Goal: Task Accomplishment & Management: Complete application form

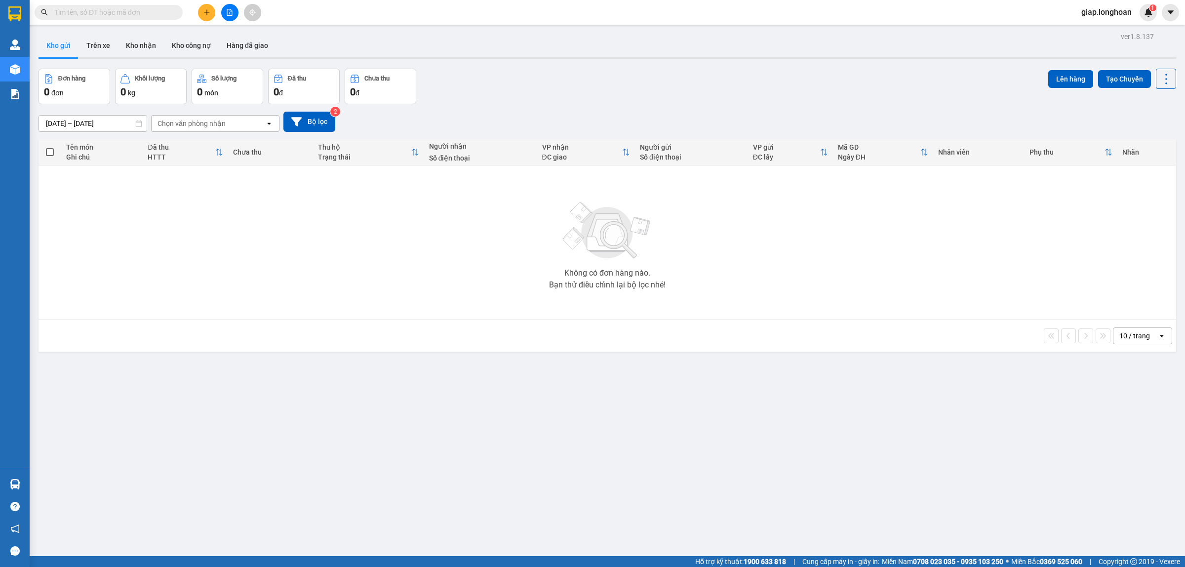
click at [108, 8] on input "text" at bounding box center [112, 12] width 117 height 11
paste input "0901238855"
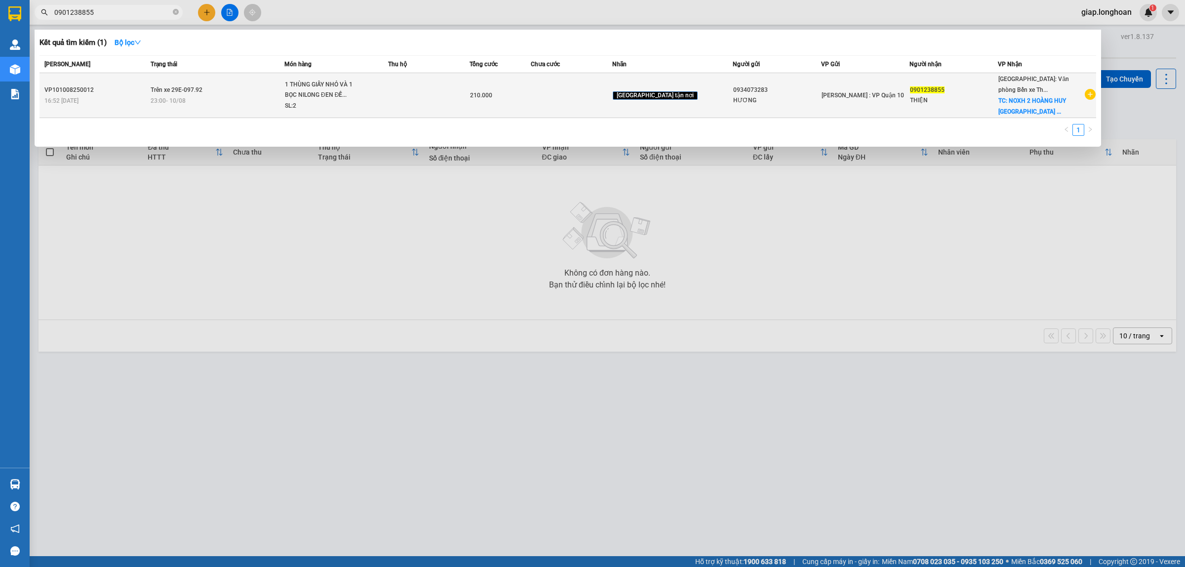
type input "0901238855"
click at [414, 97] on td at bounding box center [428, 95] width 81 height 45
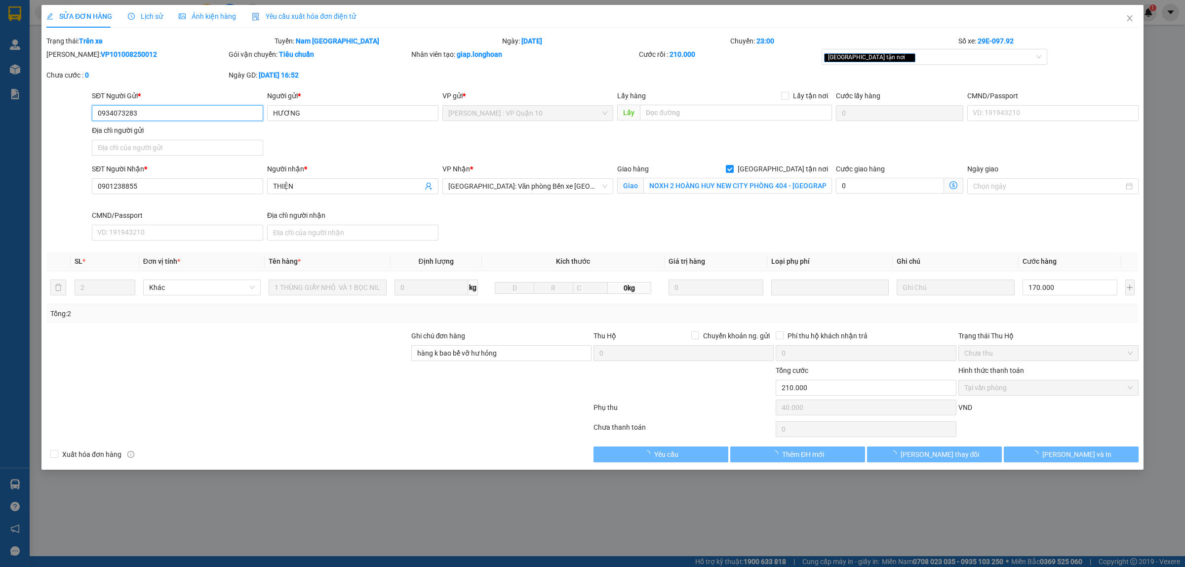
type input "0934073283"
type input "HƯƠNG"
type input "0901238855"
type input "THIỆN"
checkbox input "true"
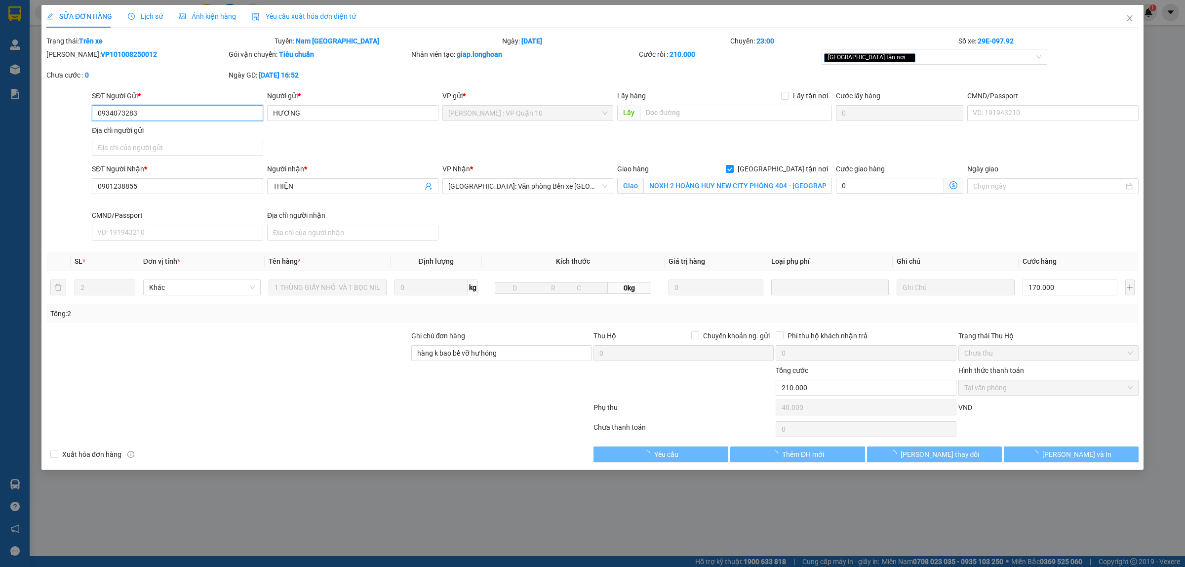
type input "NOXH 2 HOÀNG HUY NEW CITY PHÒNG 404 - [GEOGRAPHIC_DATA] - THỦY NGUYÊN - [GEOGRA…"
type input "hàng k bao bể vỡ hư hỏng"
type input "210.000"
type input "40.000"
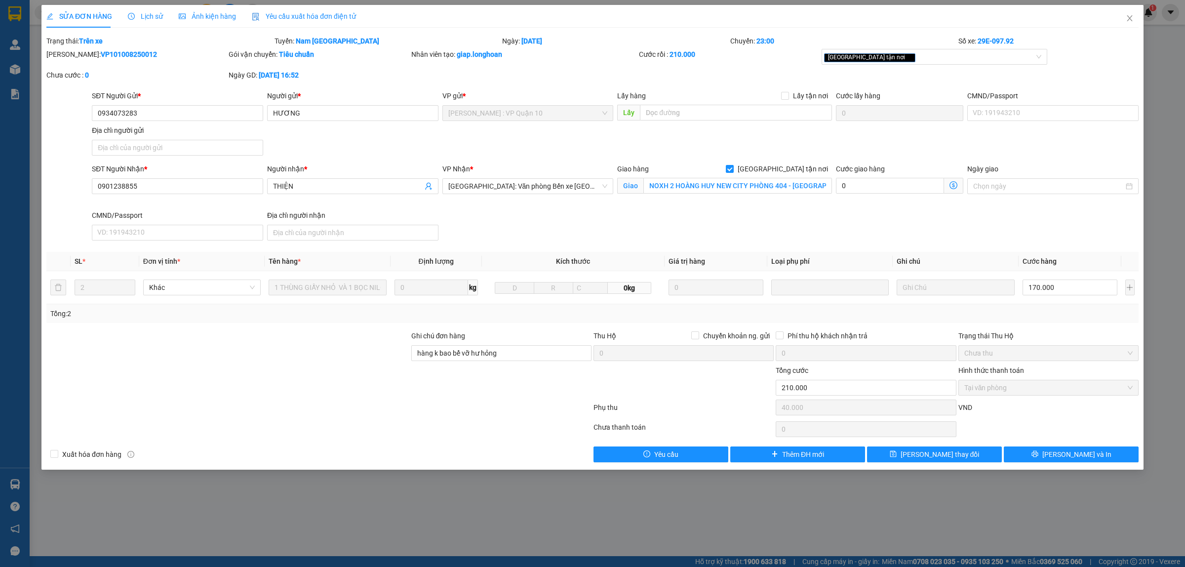
click at [146, 13] on span "Lịch sử" at bounding box center [145, 16] width 35 height 8
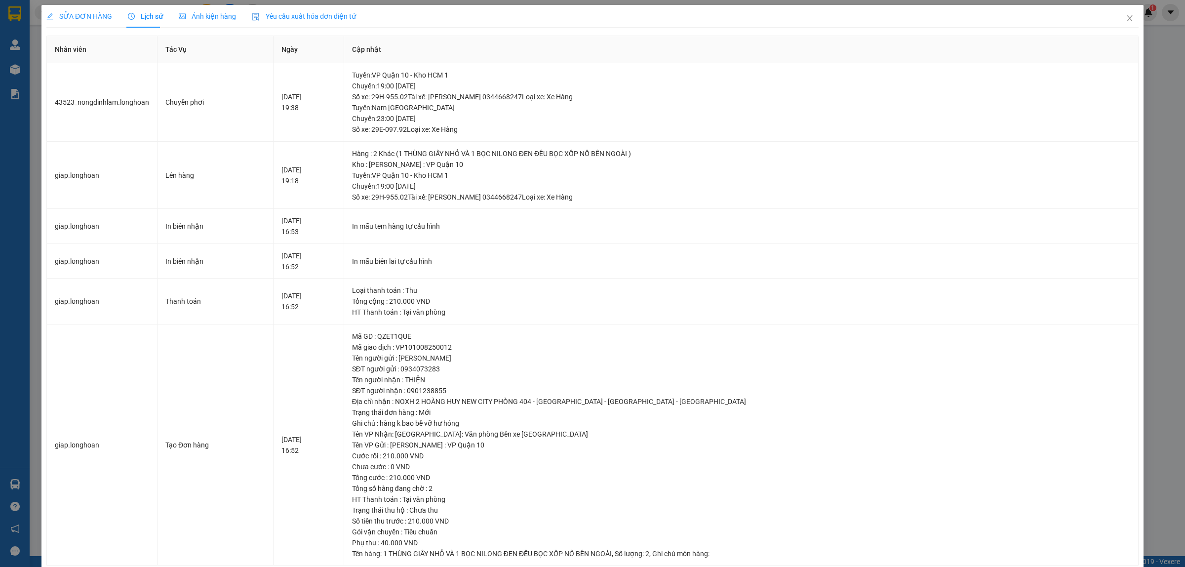
click at [78, 11] on div "SỬA ĐƠN HÀNG" at bounding box center [79, 16] width 66 height 11
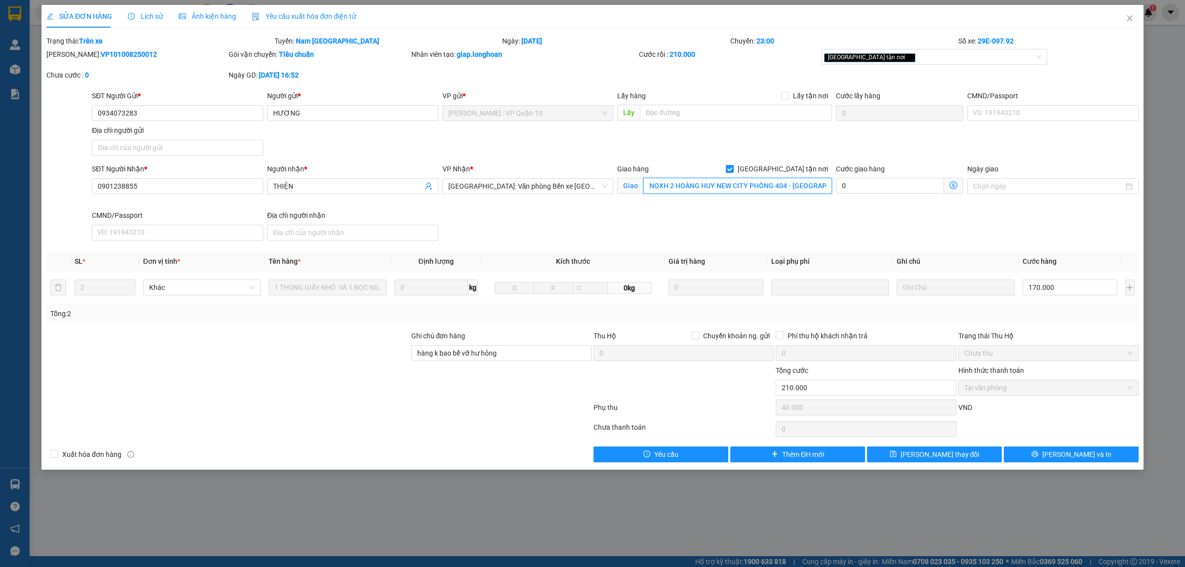
click at [677, 189] on input "NOXH 2 HOÀNG HUY NEW CITY PHÒNG 404 - [GEOGRAPHIC_DATA] - THỦY NGUYÊN - [GEOGRA…" at bounding box center [738, 186] width 189 height 16
click at [1130, 22] on icon "close" at bounding box center [1130, 18] width 8 height 8
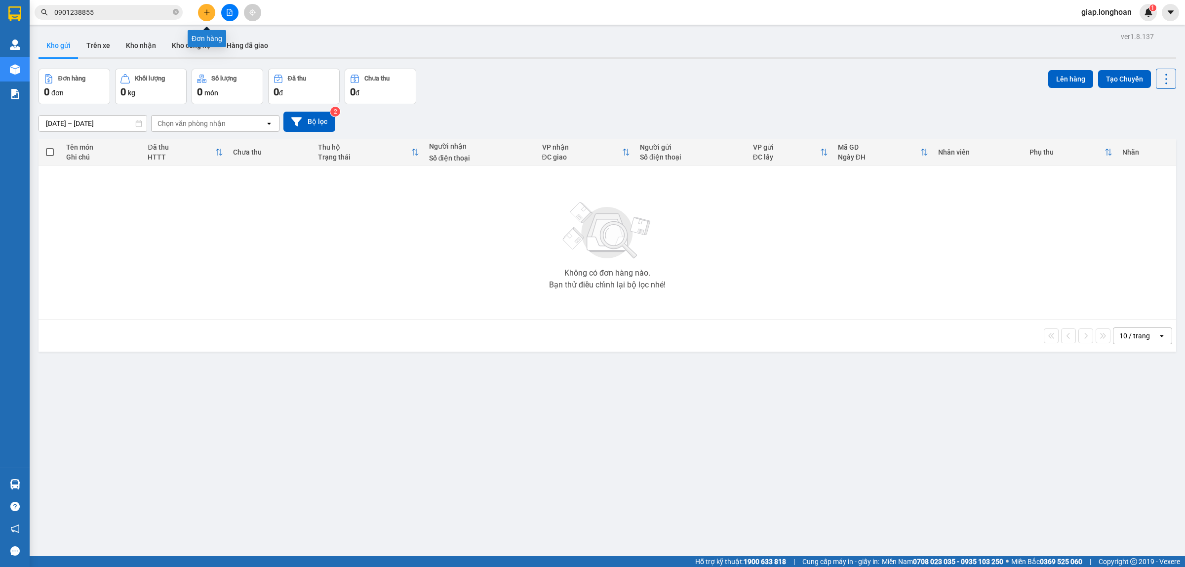
click at [206, 10] on icon "plus" at bounding box center [206, 12] width 7 height 7
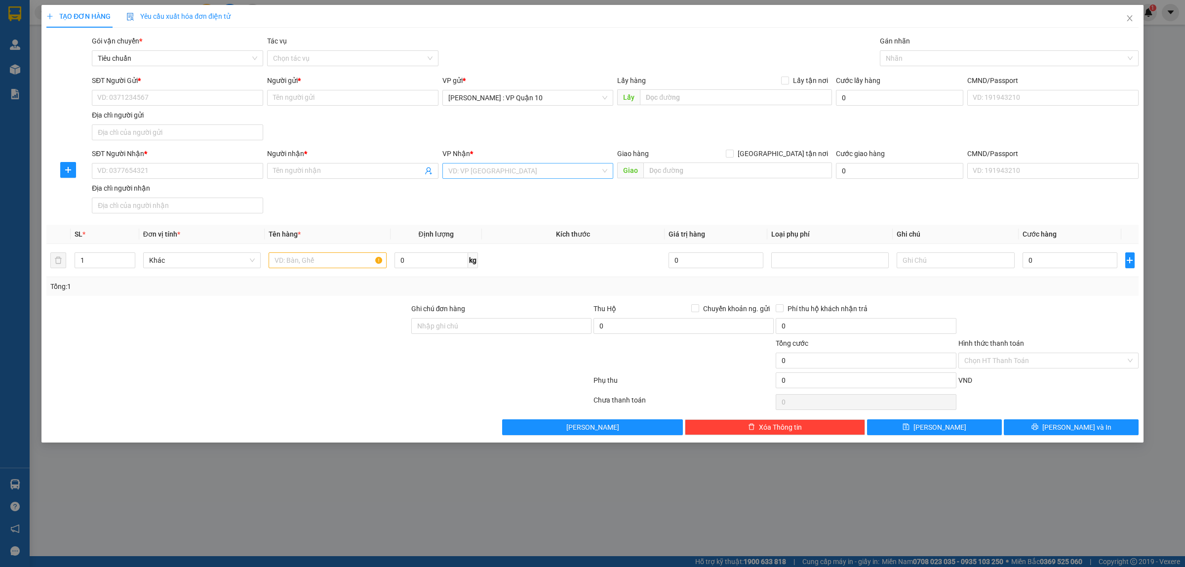
click at [482, 169] on input "search" at bounding box center [524, 170] width 153 height 15
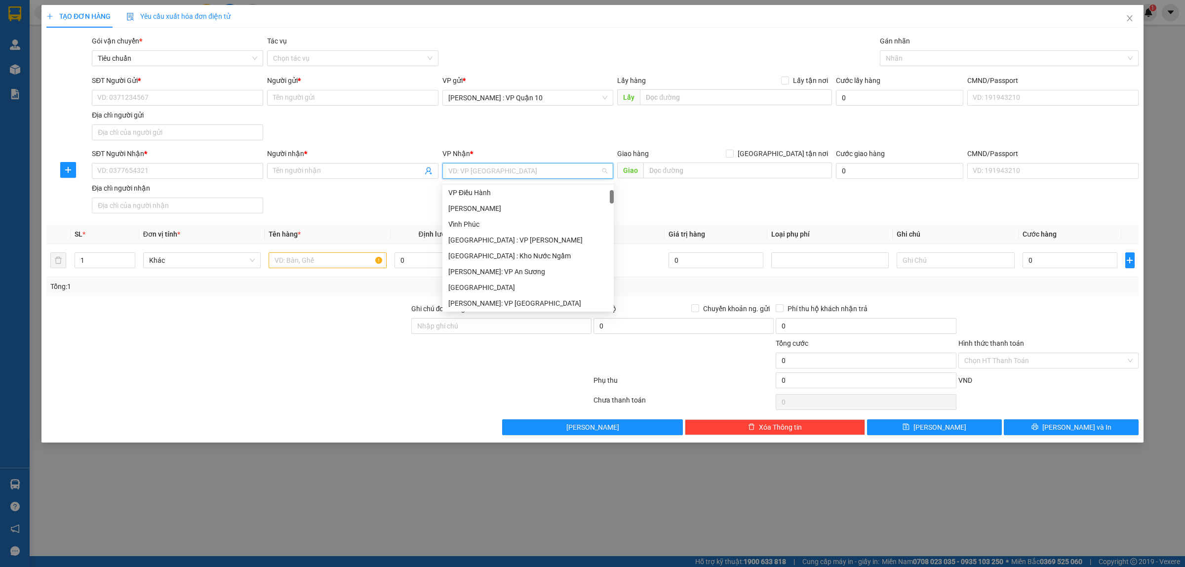
scroll to position [123, 0]
click at [523, 257] on div "[GEOGRAPHIC_DATA]: VP [GEOGRAPHIC_DATA]" at bounding box center [528, 257] width 160 height 11
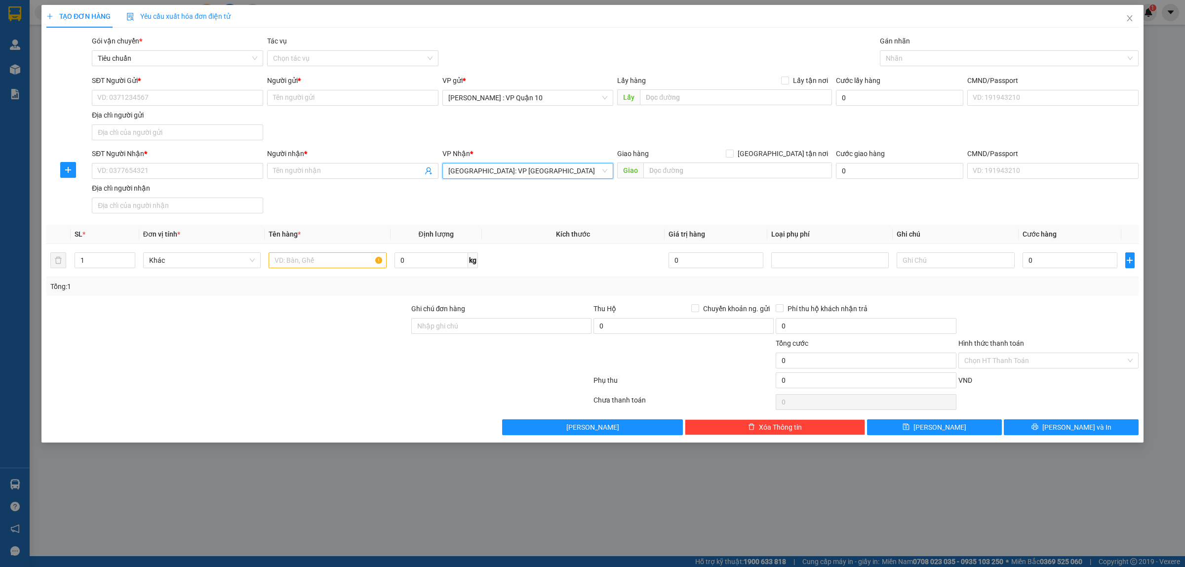
click at [285, 377] on div at bounding box center [318, 382] width 547 height 20
click at [283, 266] on input "text" at bounding box center [328, 260] width 118 height 16
click at [512, 206] on div "SĐT Người Nhận * VD: 0377654321 Người nhận * Tên người nhận VP Nhận * [GEOGRAPH…" at bounding box center [615, 182] width 1051 height 69
click at [211, 173] on input "SĐT Người Nhận *" at bounding box center [177, 171] width 171 height 16
type input "0967080855"
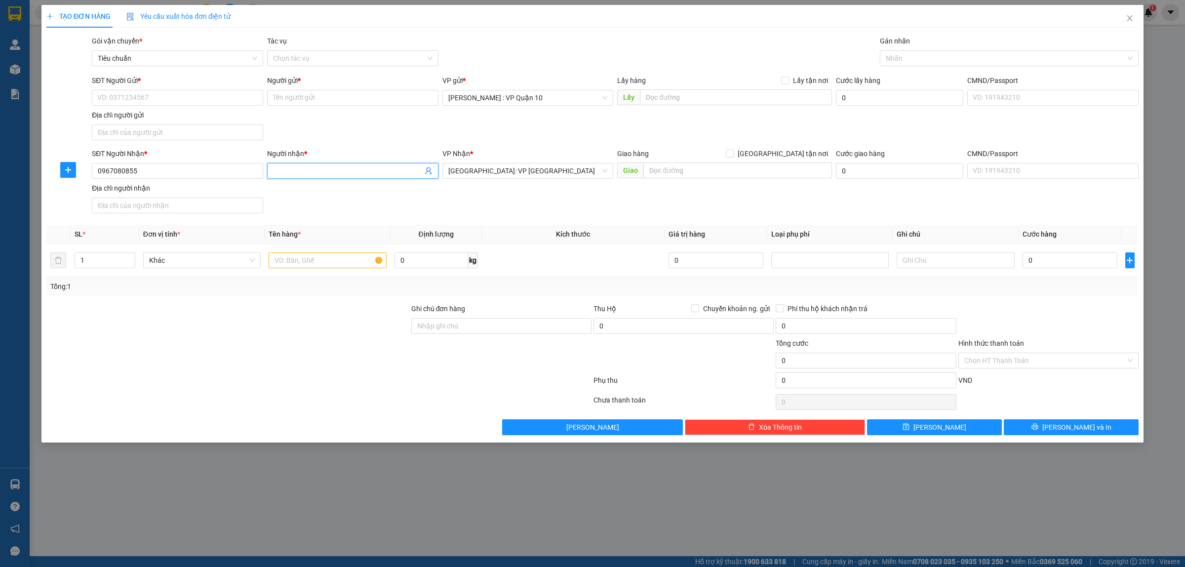
click at [289, 172] on input "Người nhận *" at bounding box center [348, 170] width 150 height 11
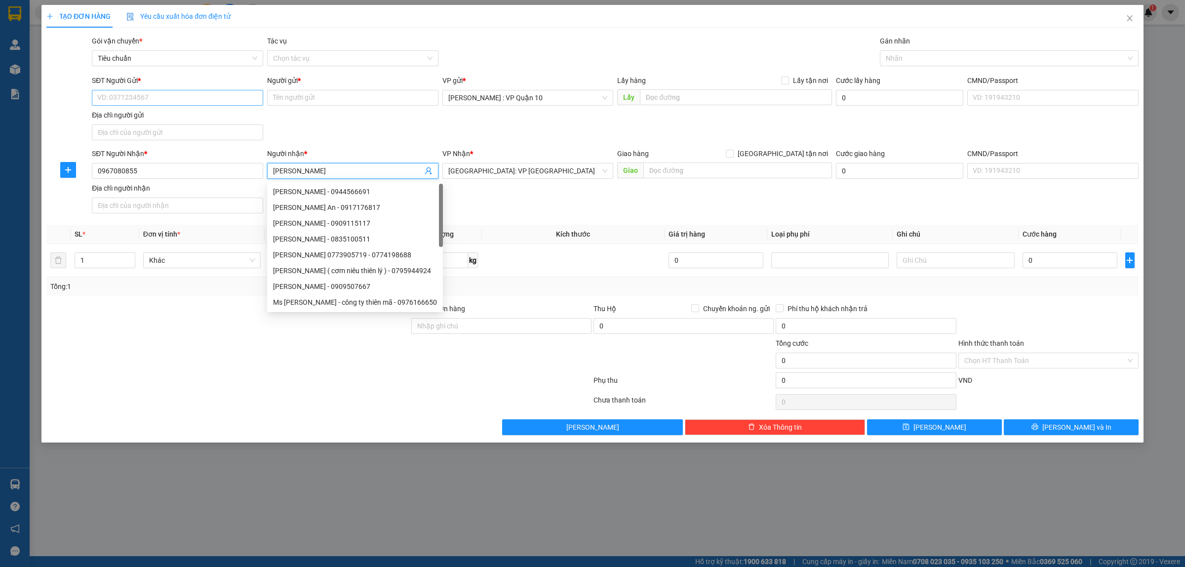
type input "[PERSON_NAME]"
drag, startPoint x: 152, startPoint y: 100, endPoint x: 147, endPoint y: 99, distance: 5.0
click at [151, 100] on input "SĐT Người Gửi *" at bounding box center [177, 98] width 171 height 16
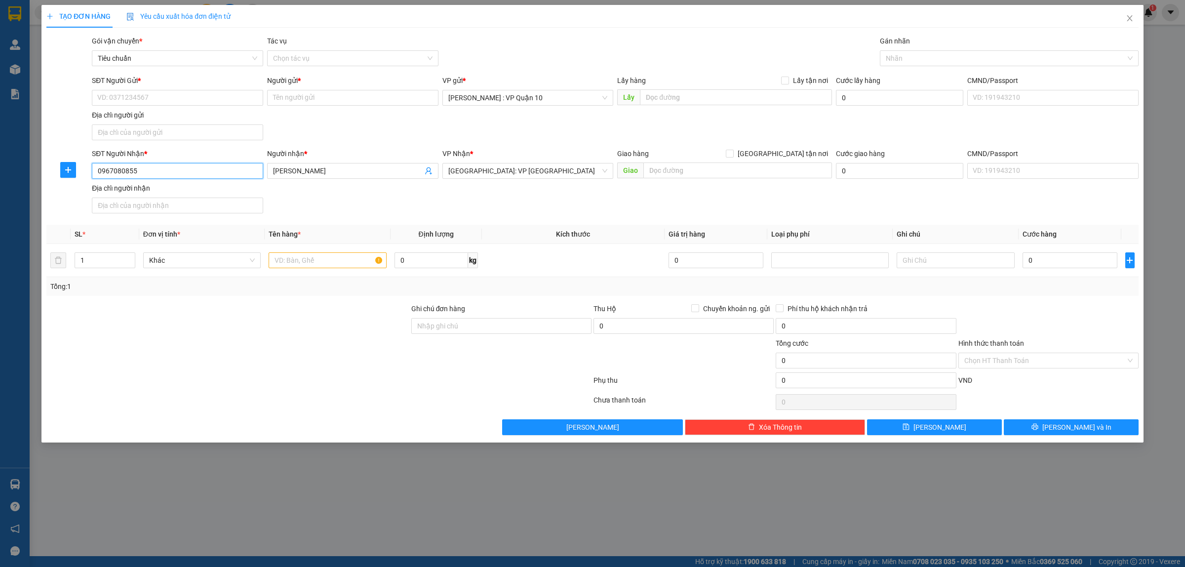
drag, startPoint x: 145, startPoint y: 173, endPoint x: 91, endPoint y: 166, distance: 53.8
click at [73, 172] on div "SĐT Người Nhận * 0967080855 0967080855 Người nhận * KIM ANH VP Nhận * [GEOGRAPH…" at bounding box center [592, 182] width 1094 height 69
click at [119, 97] on input "SĐT Người Gửi *" at bounding box center [177, 98] width 171 height 16
paste input "0967080855"
type input "0967080855"
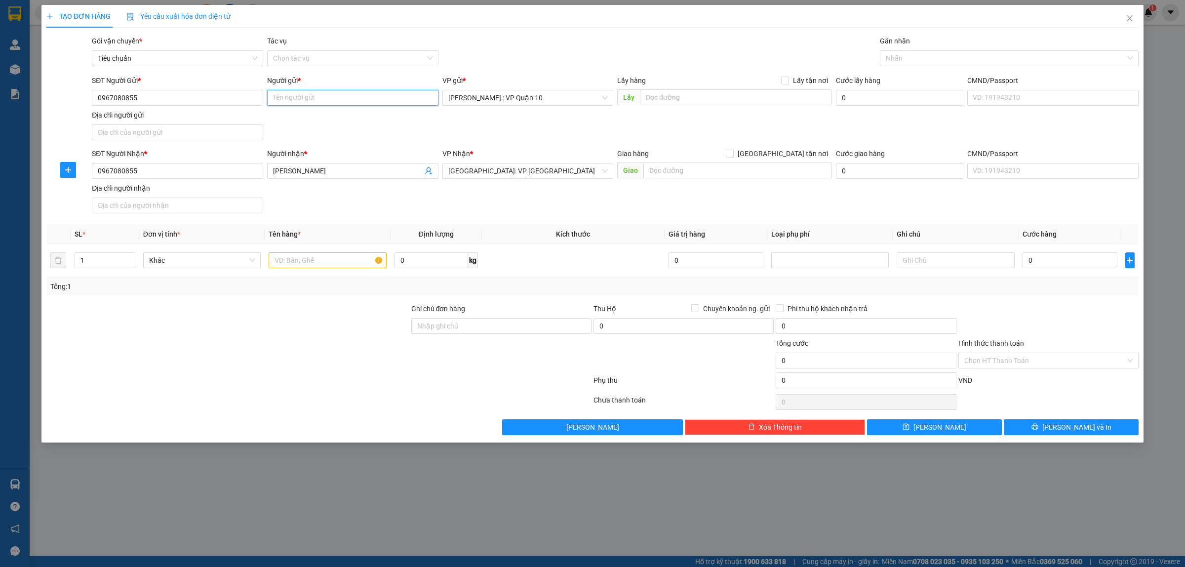
click at [313, 97] on input "Người gửi *" at bounding box center [352, 98] width 171 height 16
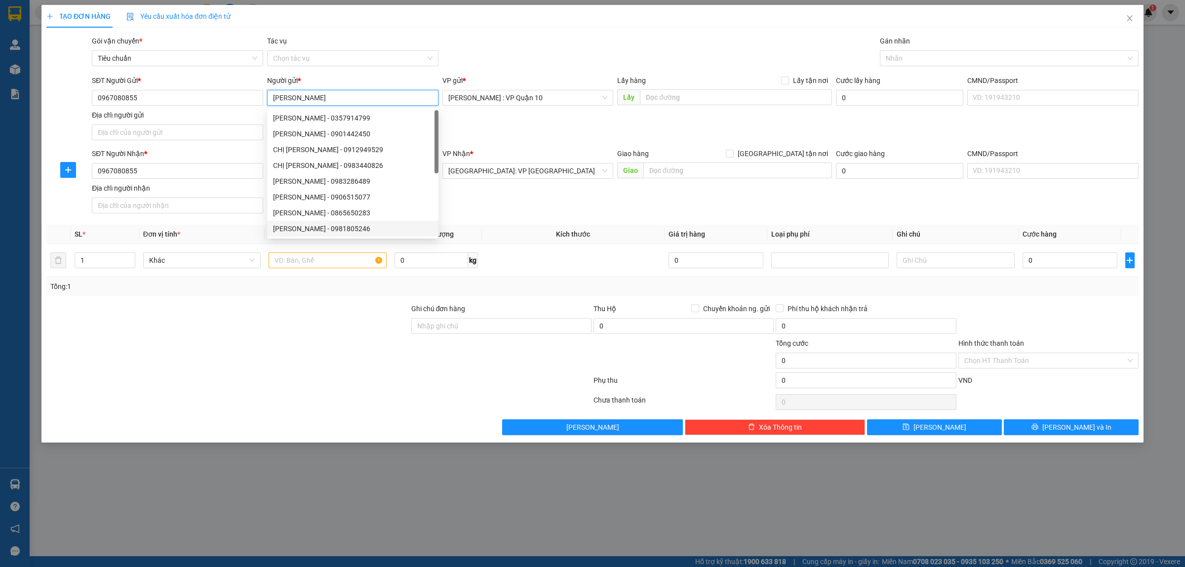
type input "[PERSON_NAME]"
click at [295, 381] on div at bounding box center [318, 382] width 547 height 20
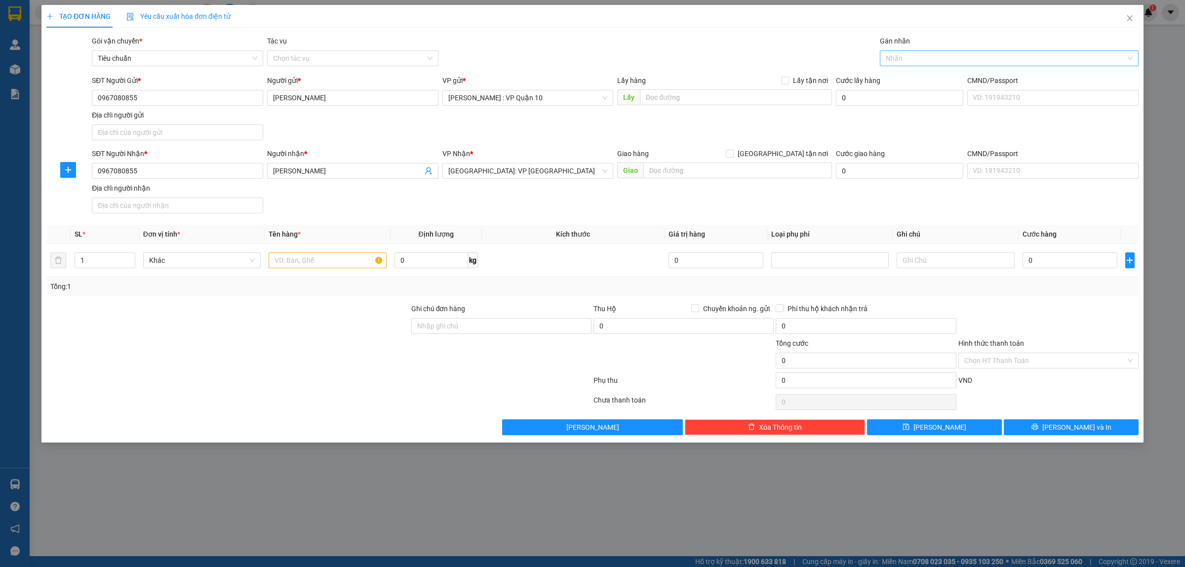
click at [896, 61] on div at bounding box center [1005, 58] width 244 height 12
type input "XE"
click at [912, 83] on div "Xe máy" at bounding box center [1009, 78] width 247 height 11
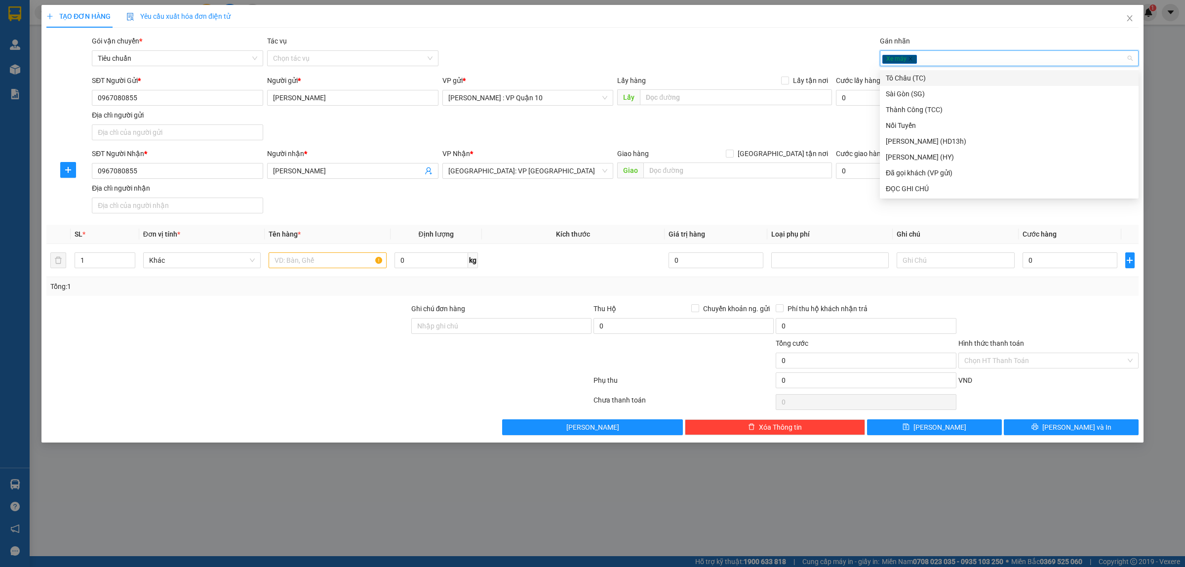
click at [278, 379] on div at bounding box center [318, 382] width 547 height 20
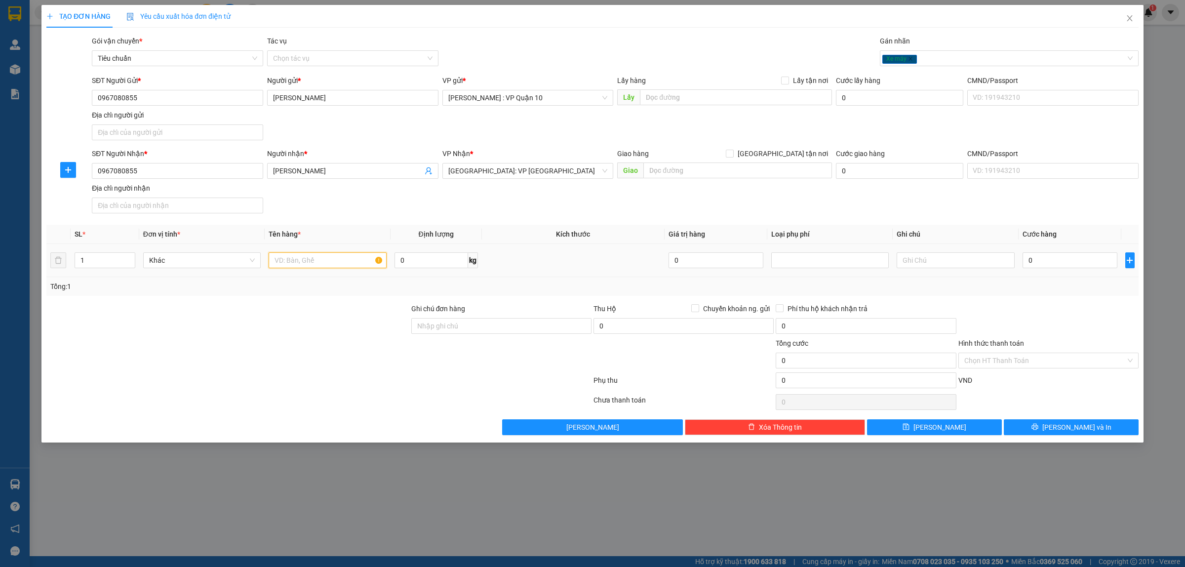
click at [299, 262] on input "text" at bounding box center [328, 260] width 118 height 16
type input "1 CON XE MÁY GA BIỂN 29M1 - 353.81"
click at [336, 333] on div at bounding box center [227, 320] width 365 height 35
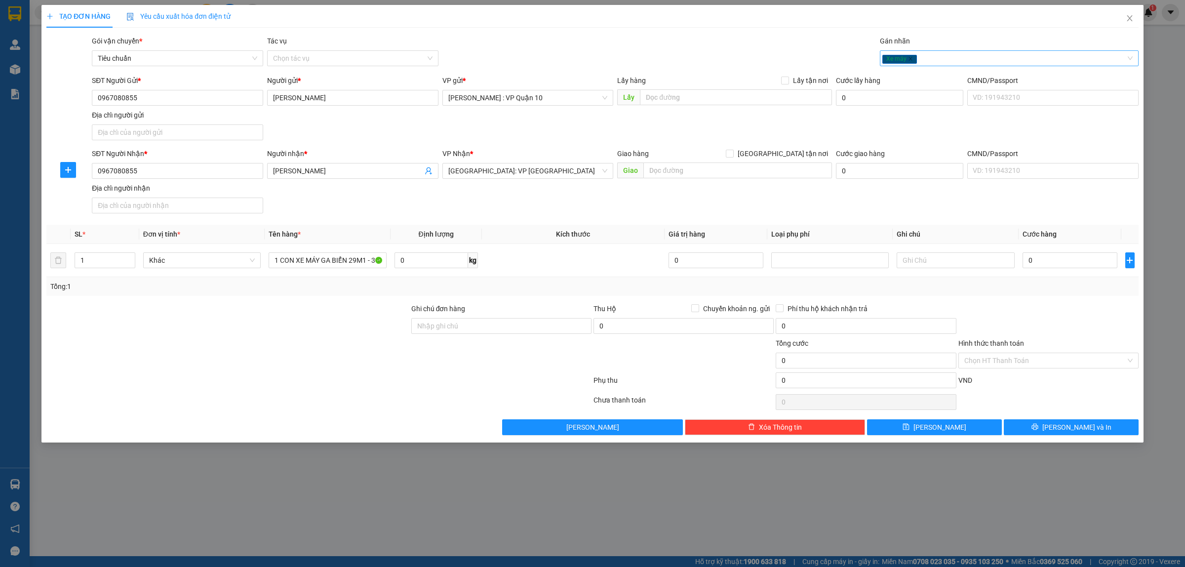
click at [949, 53] on div "Xe máy" at bounding box center [1005, 58] width 244 height 12
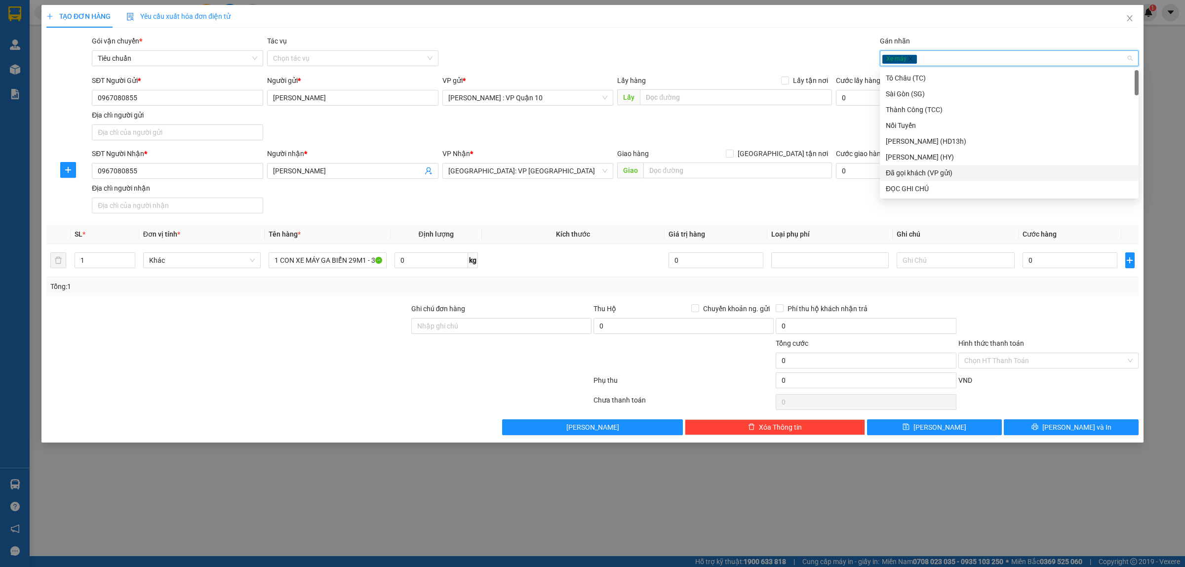
click at [947, 173] on div "Đã gọi khách (VP gửi)" at bounding box center [1009, 172] width 247 height 11
click at [761, 36] on div "Gói vận chuyển * Tiêu chuẩn Tác vụ Chọn tác vụ Gán nhãn Xe máy Đã gọi khách (…" at bounding box center [615, 53] width 1051 height 35
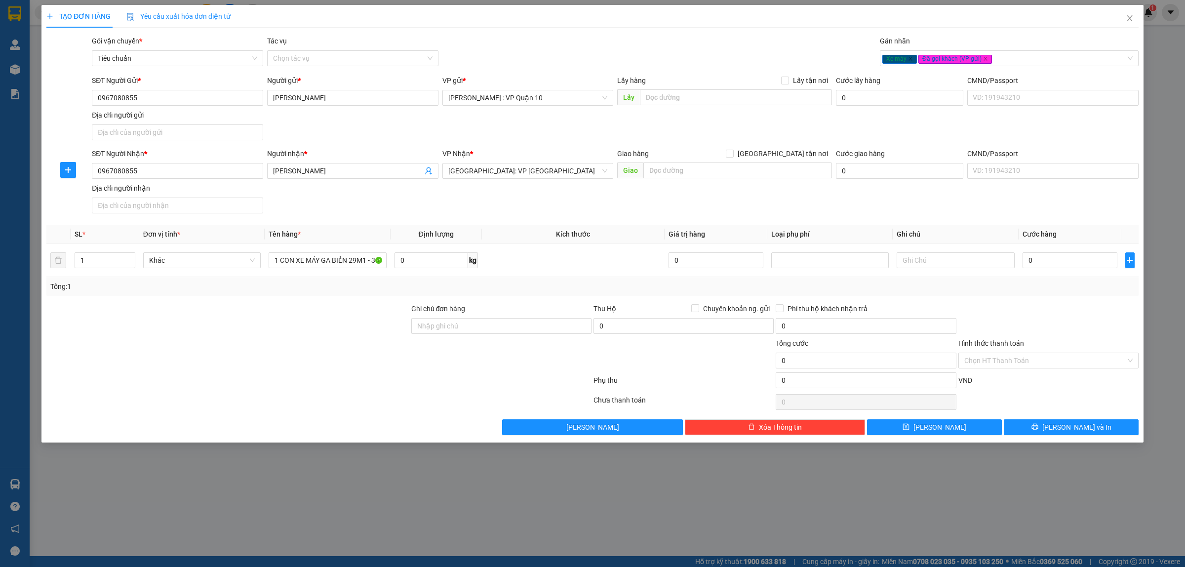
click at [453, 391] on div at bounding box center [318, 382] width 547 height 20
click at [1047, 259] on input "0" at bounding box center [1070, 260] width 95 height 16
type input "10"
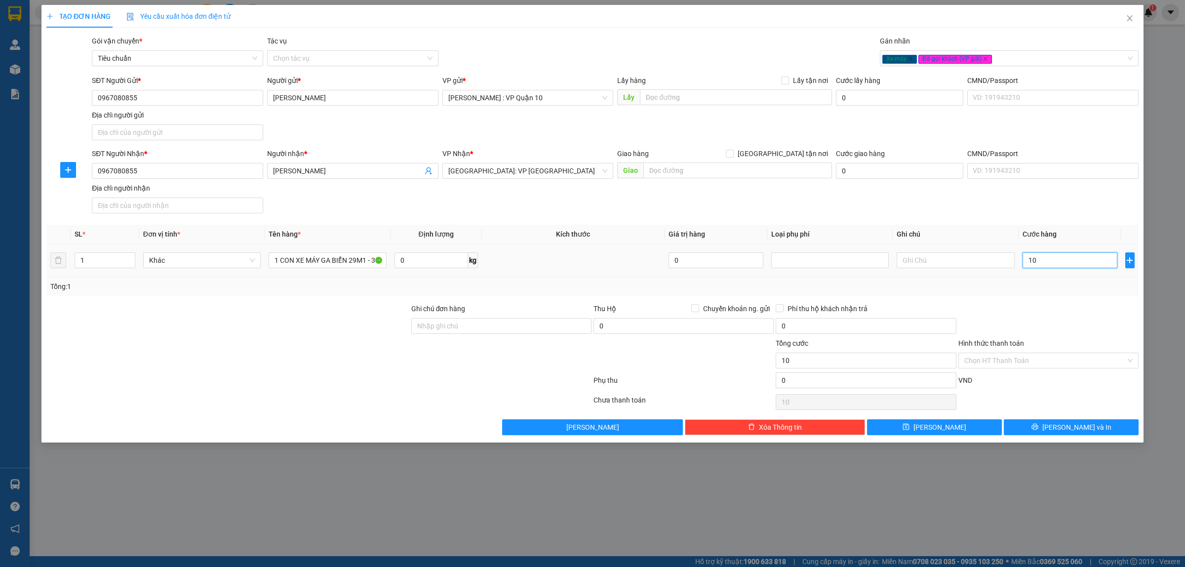
type input "110"
type input "1.130"
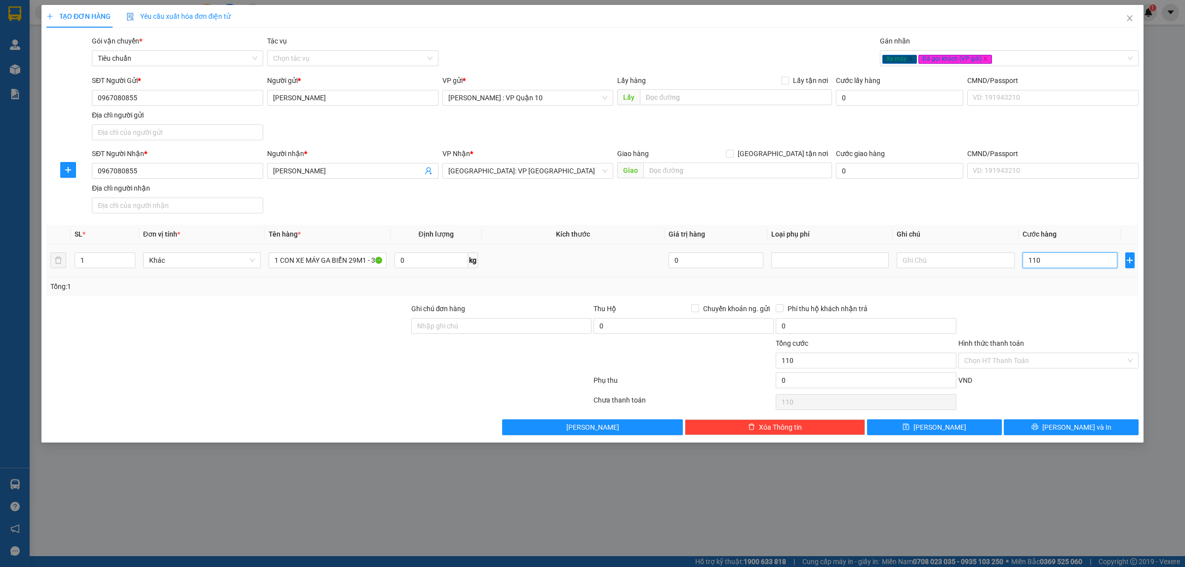
type input "1.130"
type input "11.300"
type input "113.000"
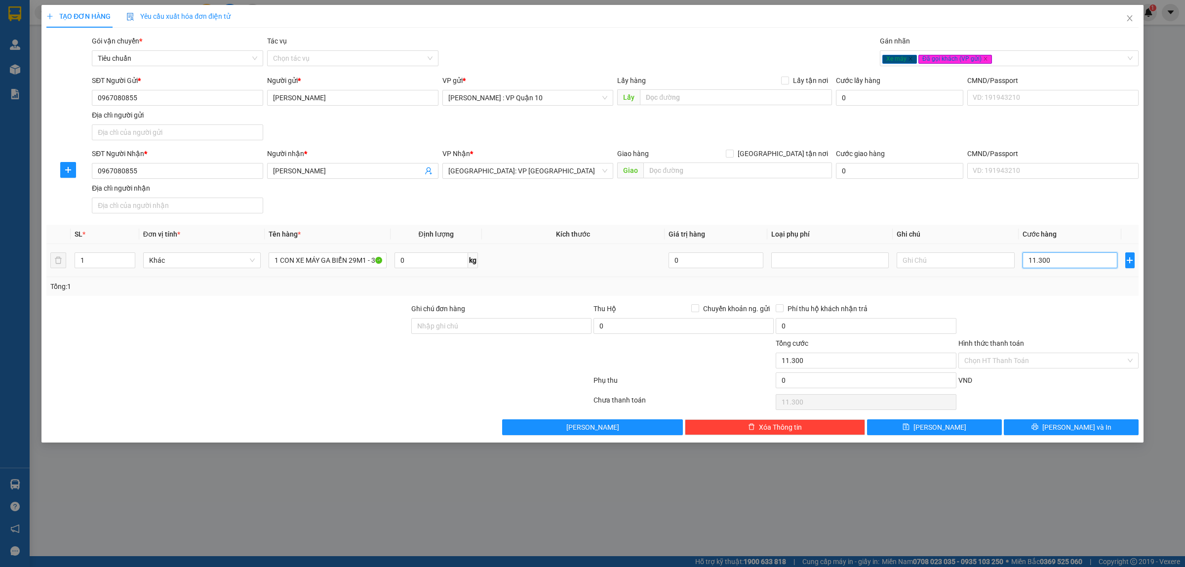
type input "113.000"
type input "1.130.000"
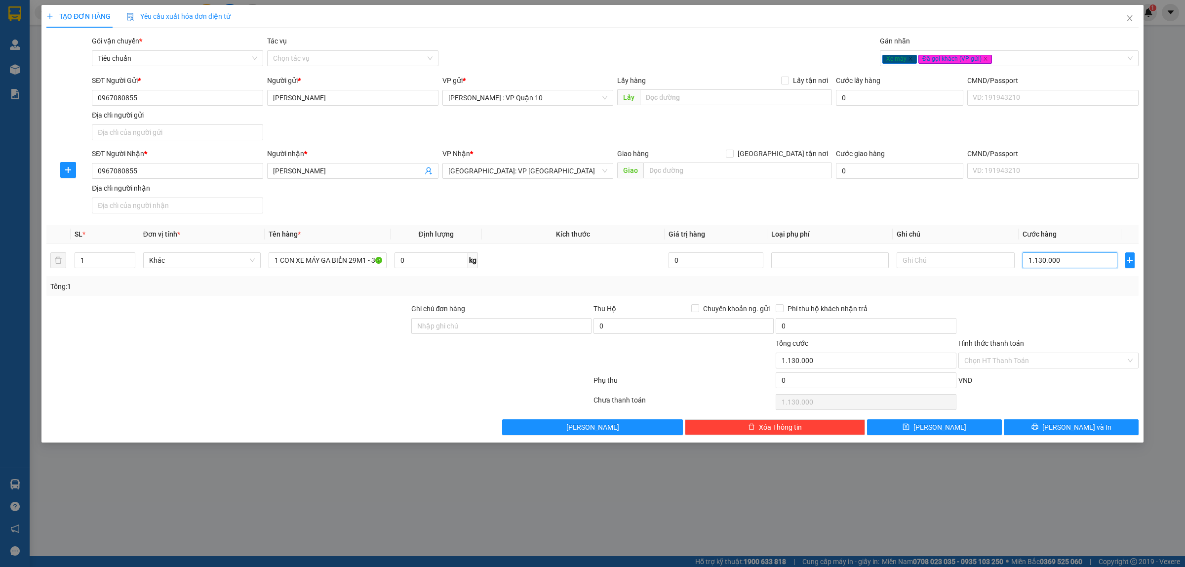
type input "1.130.000"
click at [364, 379] on div at bounding box center [318, 382] width 547 height 20
click at [447, 327] on input "Ghi chú đơn hàng" at bounding box center [501, 326] width 180 height 16
type input "CÓ CHÌA KHÓA ĐI KÈM"
click at [410, 388] on div at bounding box center [318, 382] width 547 height 20
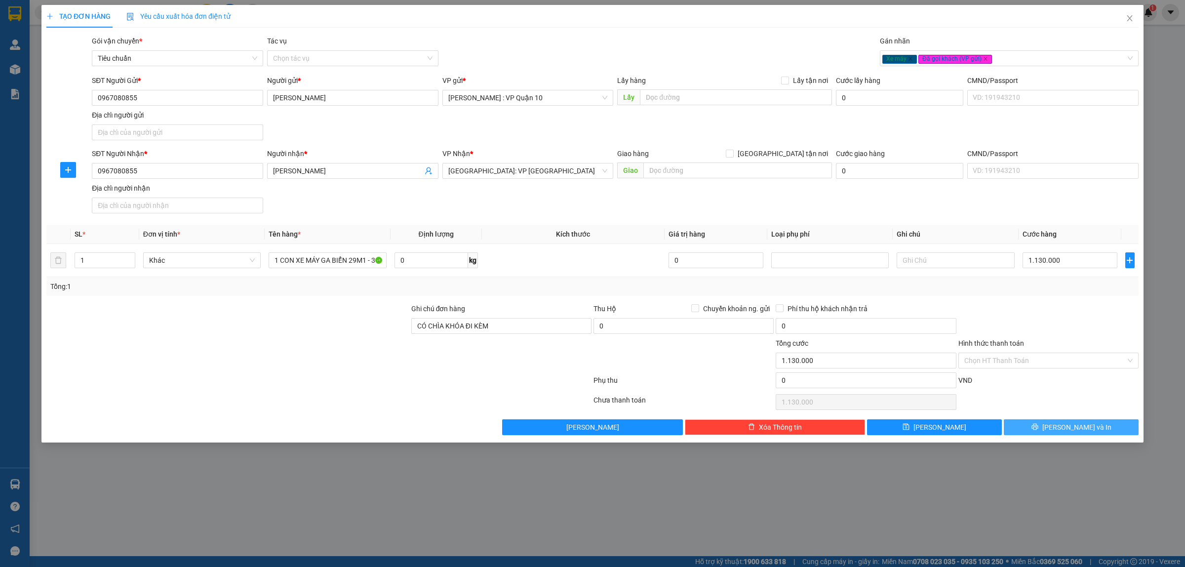
click at [1057, 433] on button "[PERSON_NAME] và In" at bounding box center [1071, 427] width 135 height 16
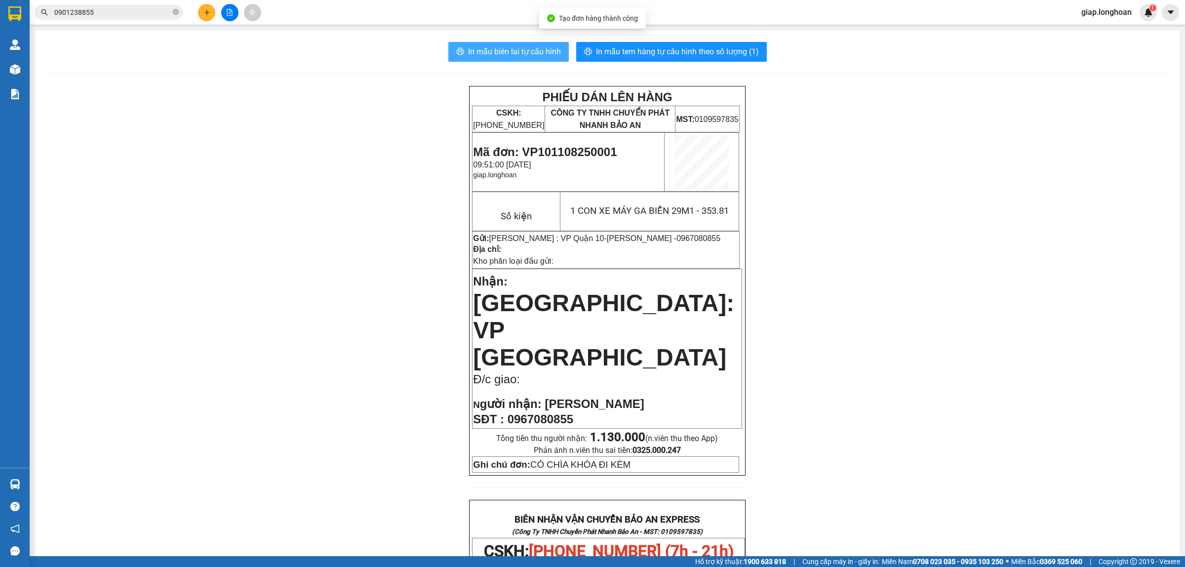
click at [515, 52] on span "In mẫu biên lai tự cấu hình" at bounding box center [514, 51] width 93 height 12
click at [642, 49] on span "In mẫu tem hàng tự cấu hình theo số lượng (1)" at bounding box center [677, 51] width 163 height 12
click at [203, 15] on icon "plus" at bounding box center [206, 12] width 7 height 7
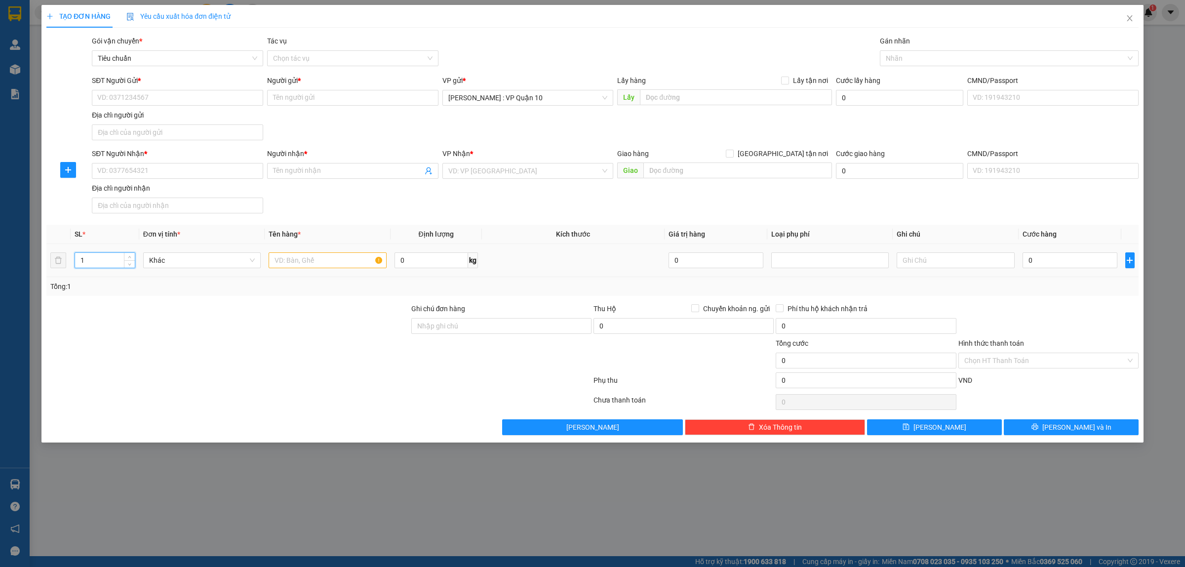
click at [87, 264] on input "1" at bounding box center [105, 260] width 60 height 15
type input "2"
click at [294, 263] on input "text" at bounding box center [328, 260] width 118 height 16
type input "1 CỤC NÓNG VÀ 1 MẶT LẠNH ĐIỀU HÒA"
click at [158, 171] on input "SĐT Người Nhận *" at bounding box center [177, 171] width 171 height 16
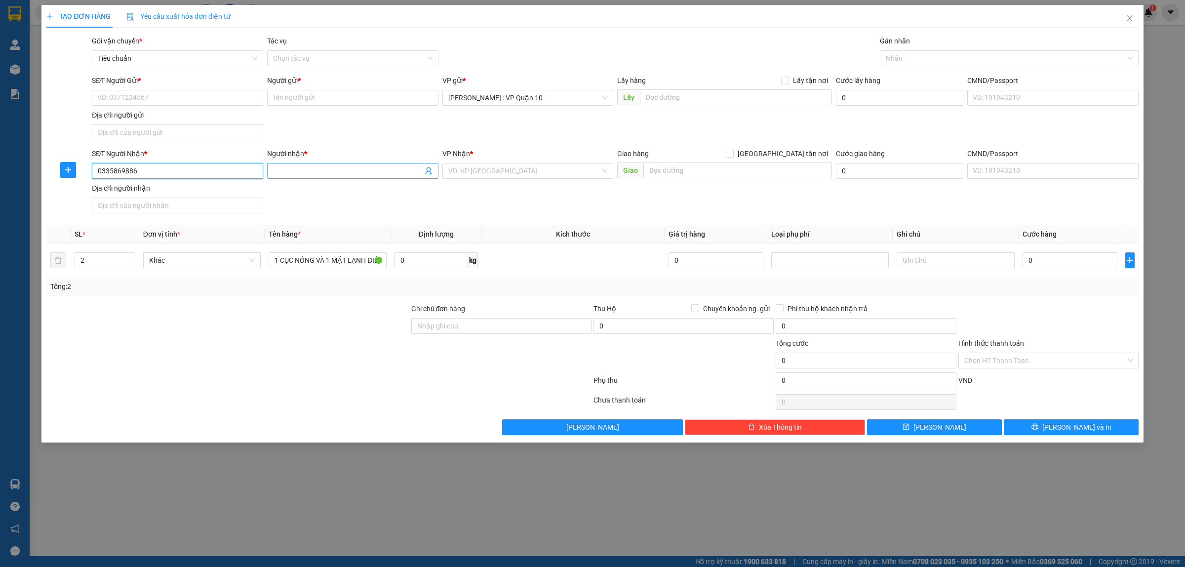
type input "0335869886"
click at [289, 167] on input "Người nhận *" at bounding box center [348, 170] width 150 height 11
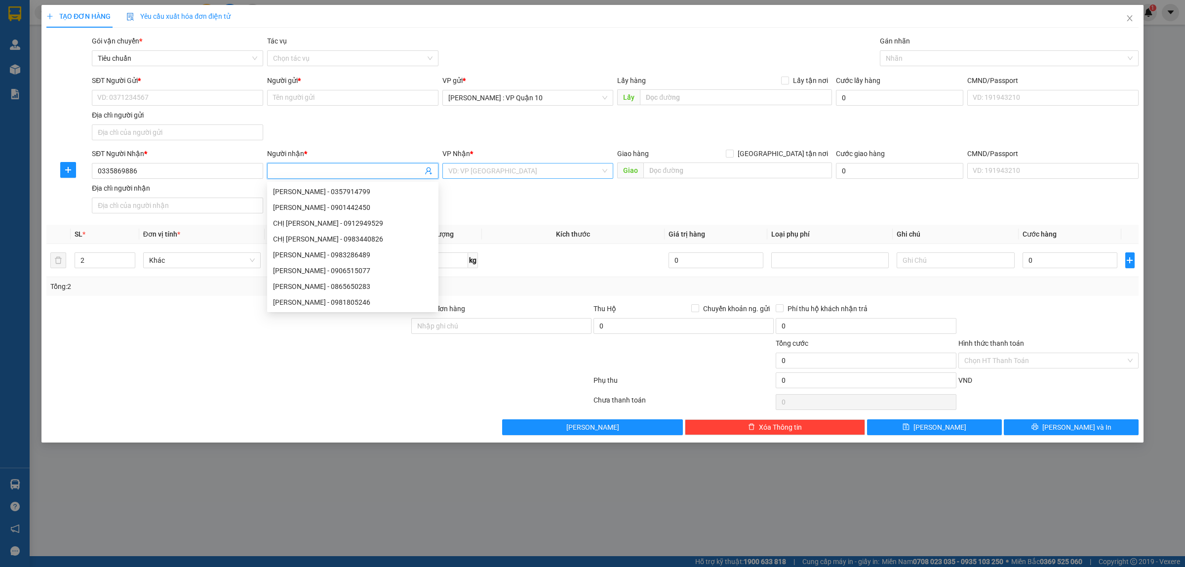
click at [523, 174] on input "search" at bounding box center [524, 170] width 153 height 15
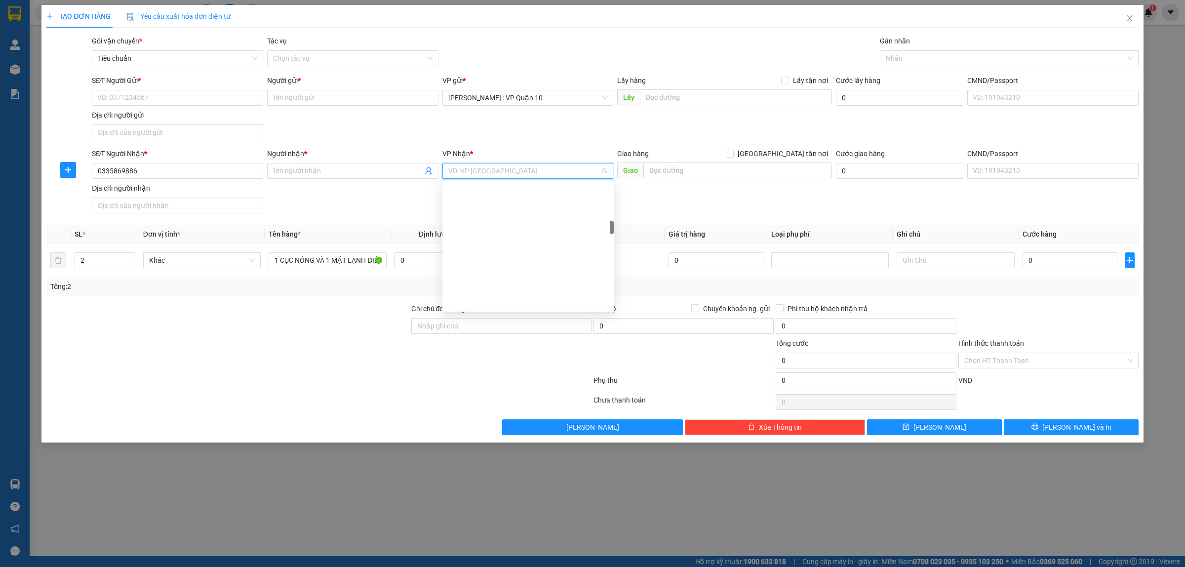
click at [677, 171] on input "text" at bounding box center [738, 170] width 189 height 16
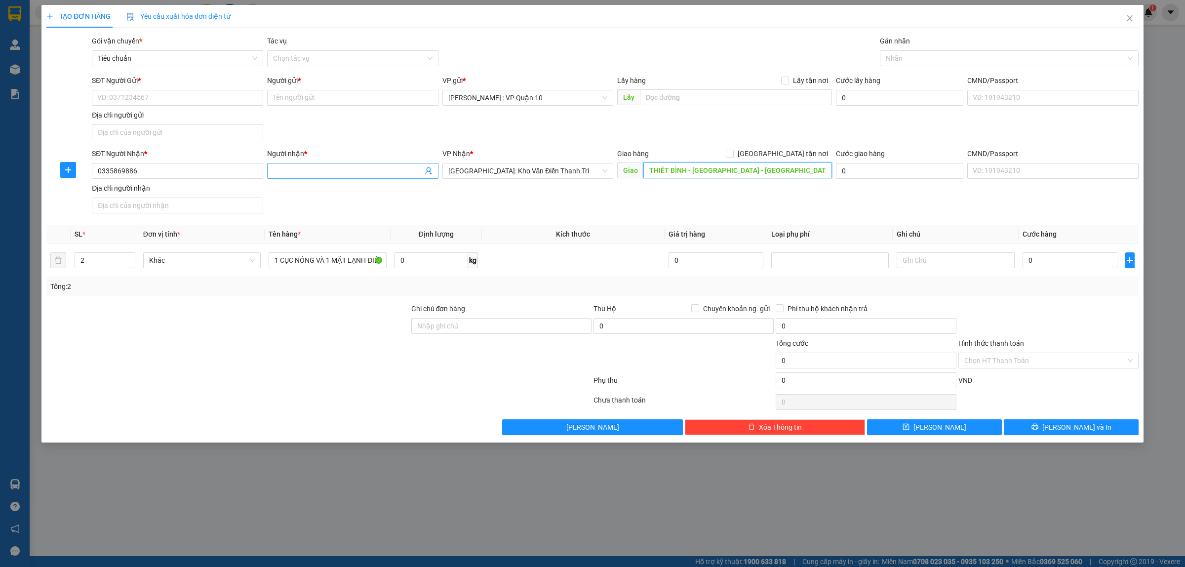
type input "THIẾT BÌNH - [GEOGRAPHIC_DATA] - [GEOGRAPHIC_DATA] - [GEOGRAPHIC_DATA]"
click at [305, 174] on input "Người nhận *" at bounding box center [348, 170] width 150 height 11
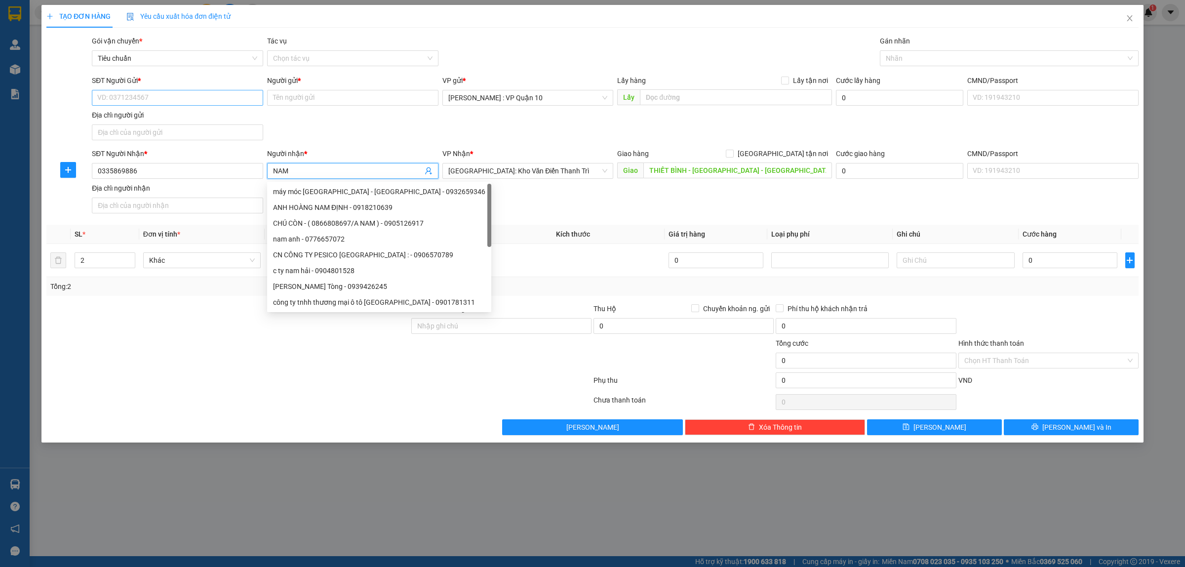
type input "NAM"
click at [129, 101] on input "SĐT Người Gửi *" at bounding box center [177, 98] width 171 height 16
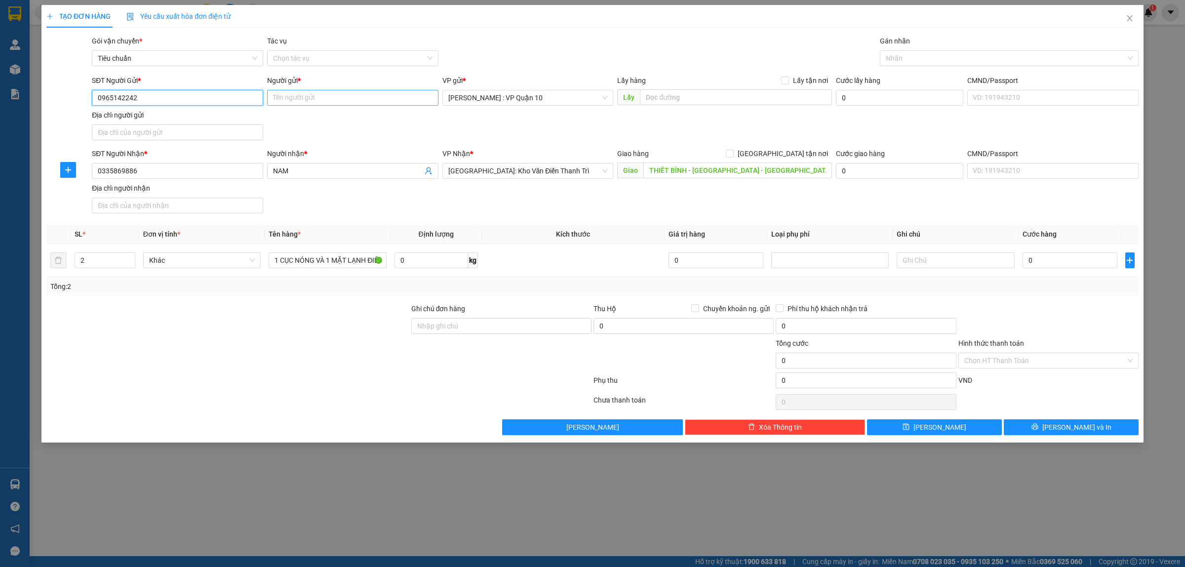
type input "0965142242"
click at [326, 100] on input "Người gửi *" at bounding box center [352, 98] width 171 height 16
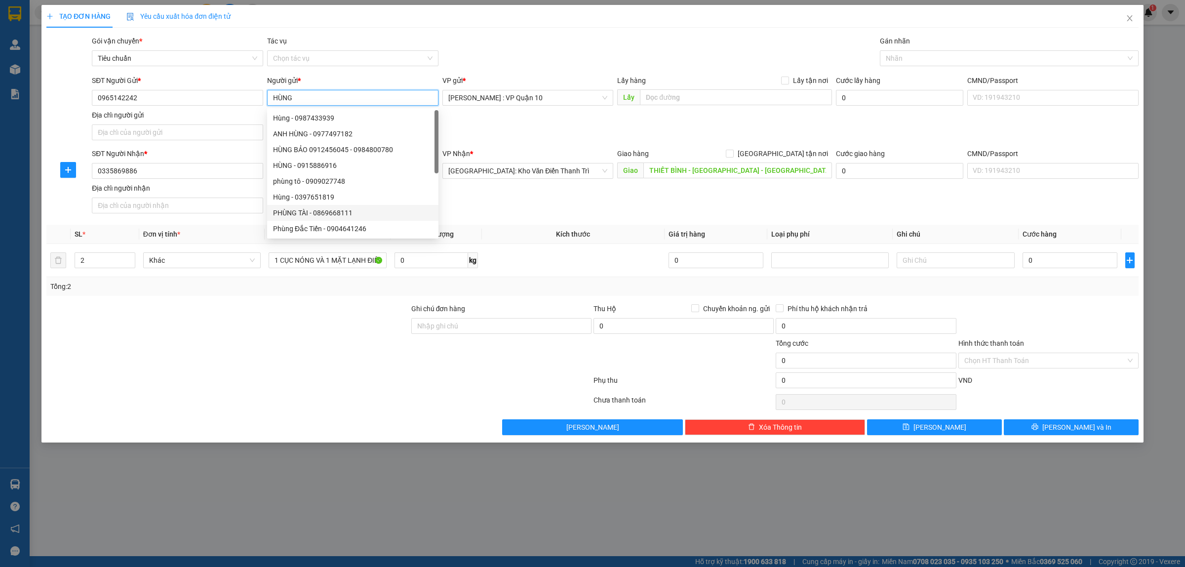
type input "HÙNG"
drag, startPoint x: 266, startPoint y: 392, endPoint x: 315, endPoint y: 383, distance: 50.2
click at [267, 392] on div at bounding box center [318, 382] width 547 height 20
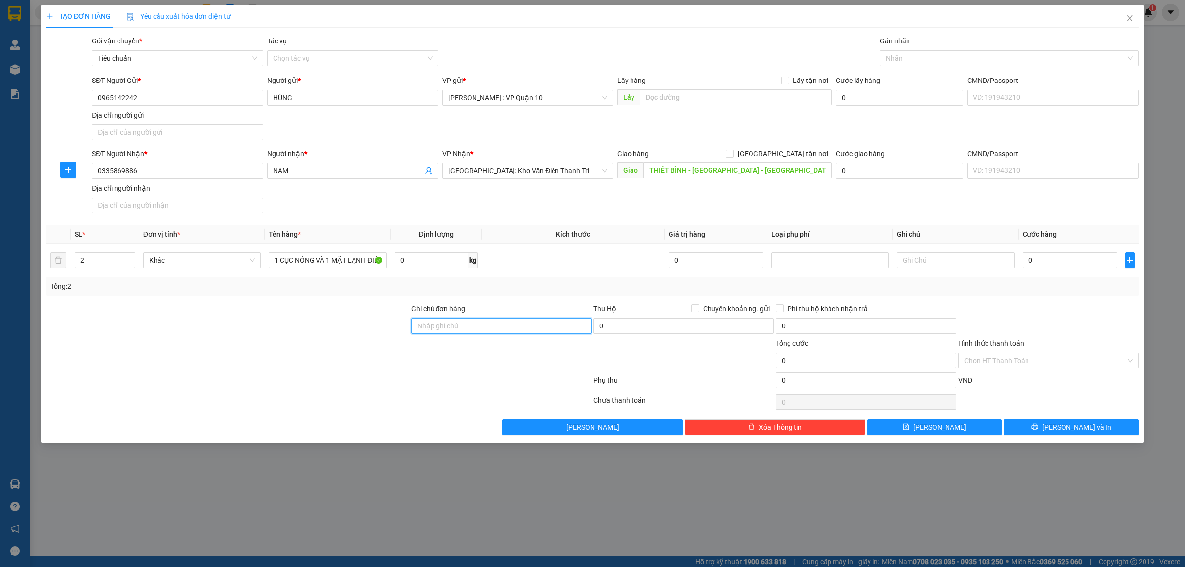
click at [510, 331] on input "Ghi chú đơn hàng" at bounding box center [501, 326] width 180 height 16
type input "hàng k bao bể vỡ hư hỏng"
click at [424, 391] on div at bounding box center [318, 382] width 547 height 20
click at [733, 154] on input "[GEOGRAPHIC_DATA] tận nơi" at bounding box center [729, 153] width 7 height 7
checkbox input "true"
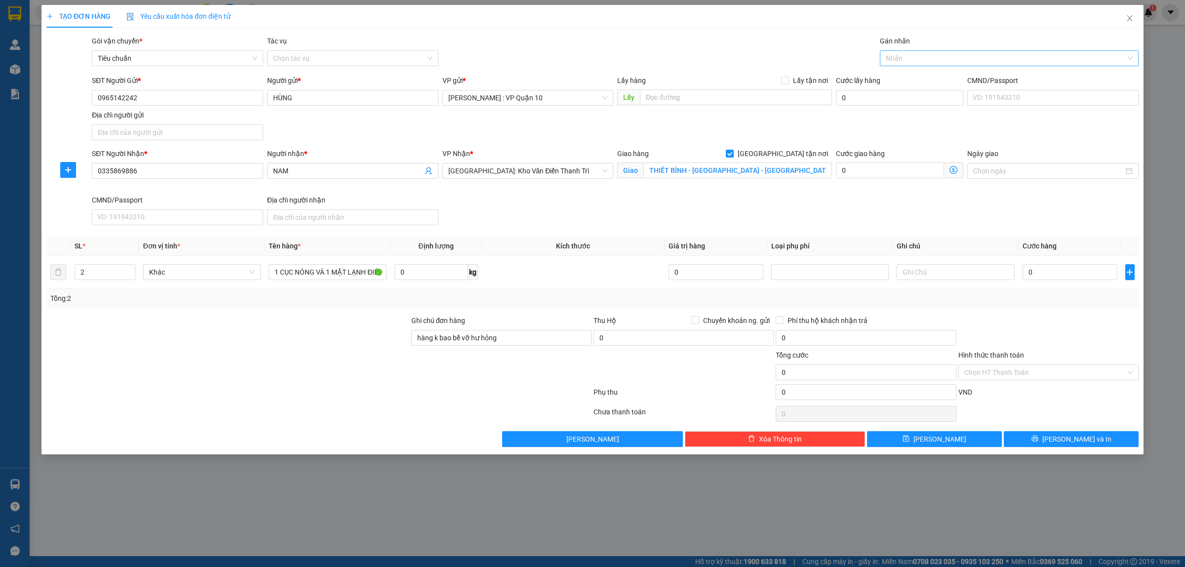
drag, startPoint x: 925, startPoint y: 57, endPoint x: 916, endPoint y: 57, distance: 8.9
click at [925, 57] on div at bounding box center [1005, 58] width 244 height 12
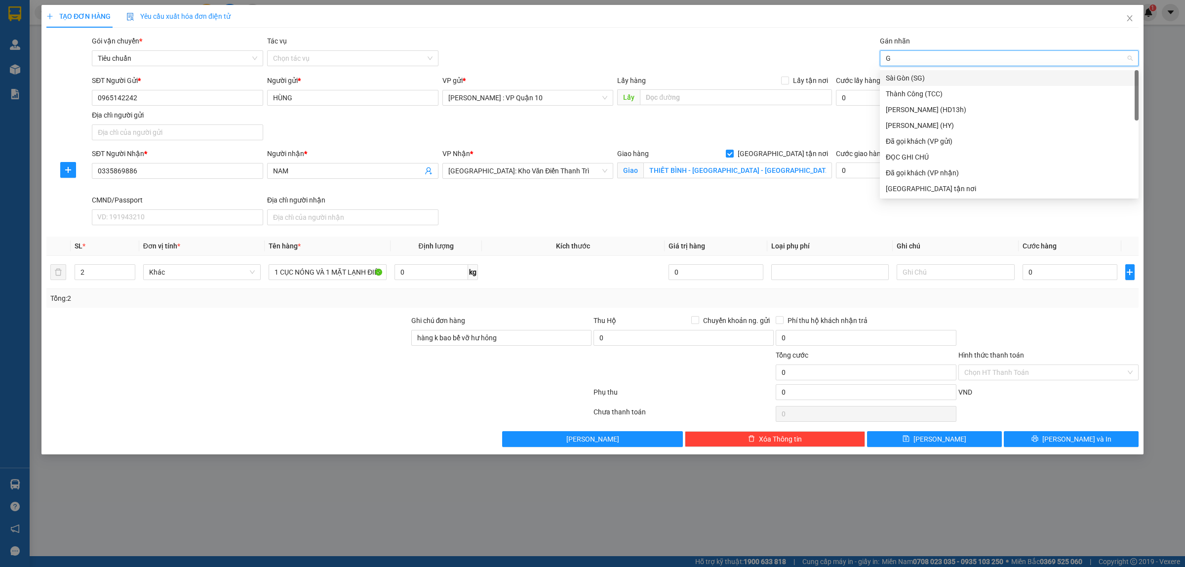
type input "GI"
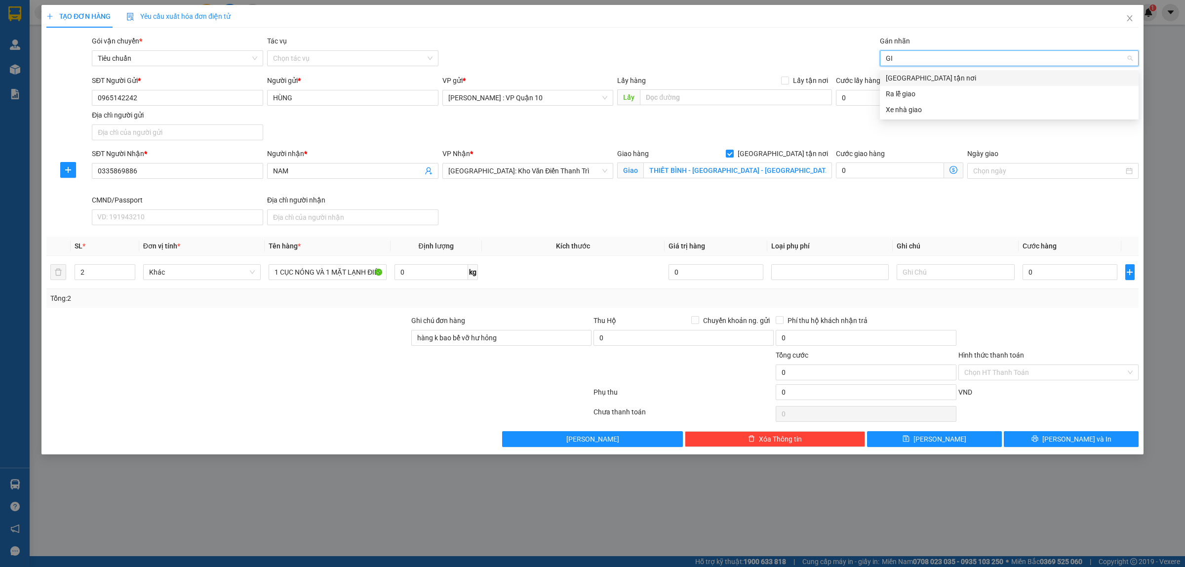
drag, startPoint x: 905, startPoint y: 78, endPoint x: 820, endPoint y: 62, distance: 85.9
click at [905, 78] on div "[GEOGRAPHIC_DATA] tận nơi" at bounding box center [1009, 78] width 247 height 11
drag, startPoint x: 793, startPoint y: 55, endPoint x: 784, endPoint y: 55, distance: 8.4
click at [784, 55] on div "Gói vận chuyển * Tiêu chuẩn Tác vụ Chọn tác vụ Gán nhãn Giao tận nơi" at bounding box center [615, 53] width 1051 height 35
drag, startPoint x: 148, startPoint y: 377, endPoint x: 154, endPoint y: 378, distance: 6.1
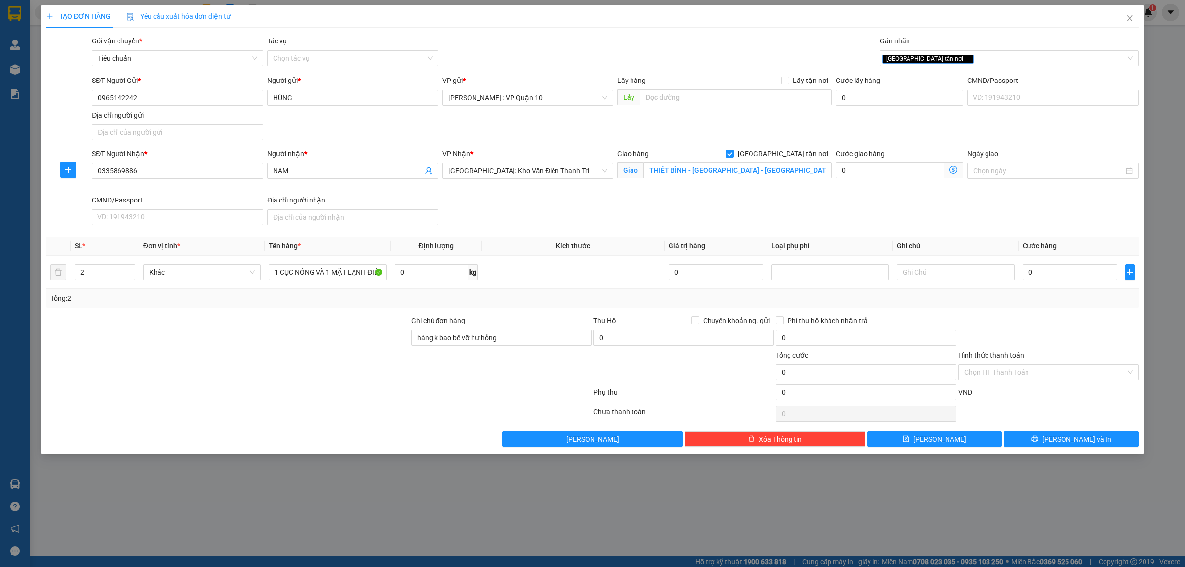
click at [149, 378] on div at bounding box center [227, 367] width 365 height 35
click at [1068, 271] on input "0" at bounding box center [1070, 272] width 95 height 16
type input "3"
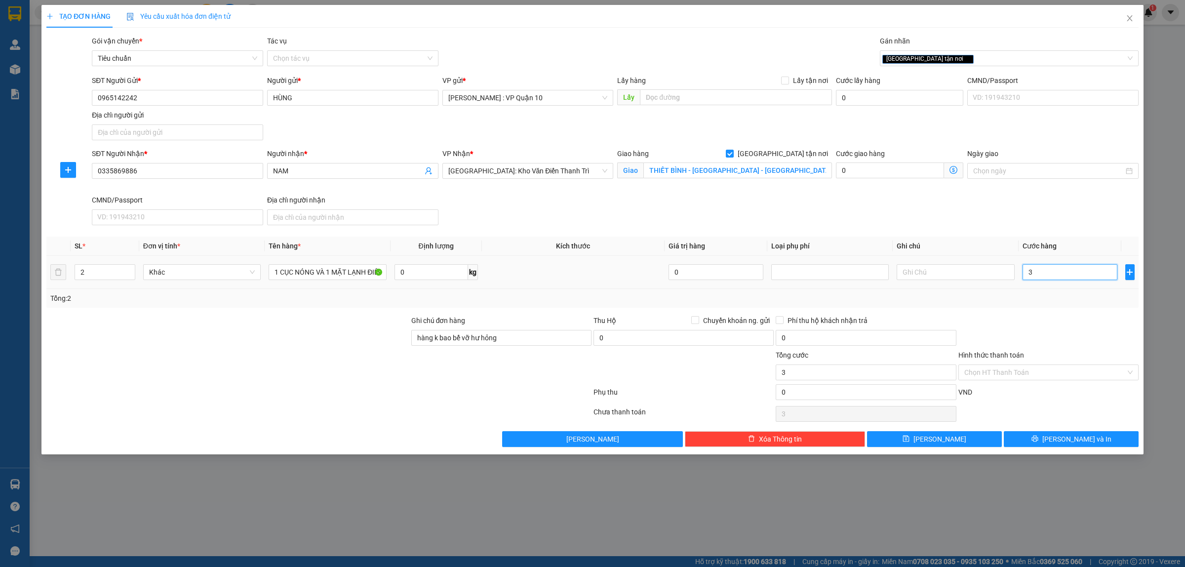
type input "35"
type input "350"
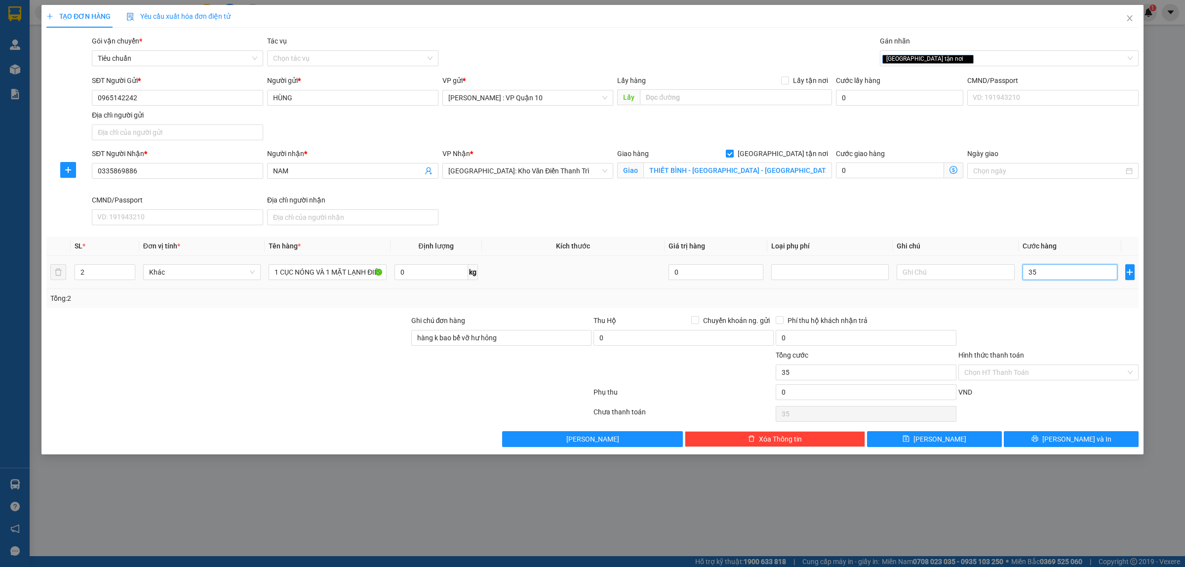
type input "350"
type input "3.500"
type input "35.000"
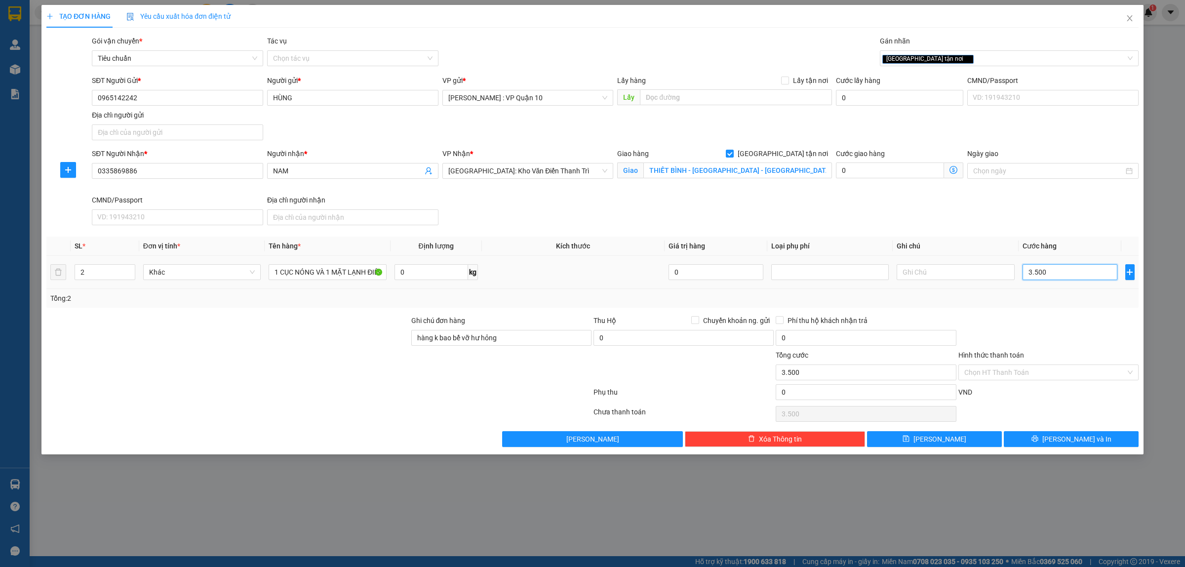
type input "35.000"
click at [1072, 444] on span "[PERSON_NAME] và In" at bounding box center [1077, 439] width 69 height 11
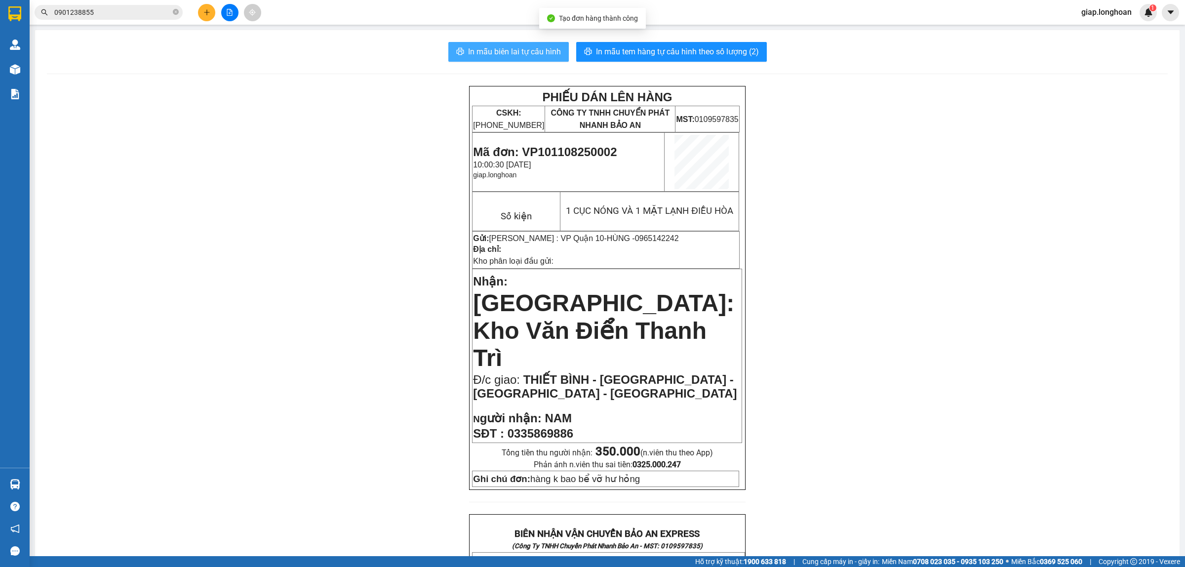
click at [504, 49] on span "In mẫu biên lai tự cấu hình" at bounding box center [514, 51] width 93 height 12
click at [675, 46] on span "In mẫu tem hàng tự cấu hình theo số lượng (2)" at bounding box center [677, 51] width 163 height 12
click at [198, 14] on div at bounding box center [230, 12] width 74 height 17
click at [205, 6] on button at bounding box center [206, 12] width 17 height 17
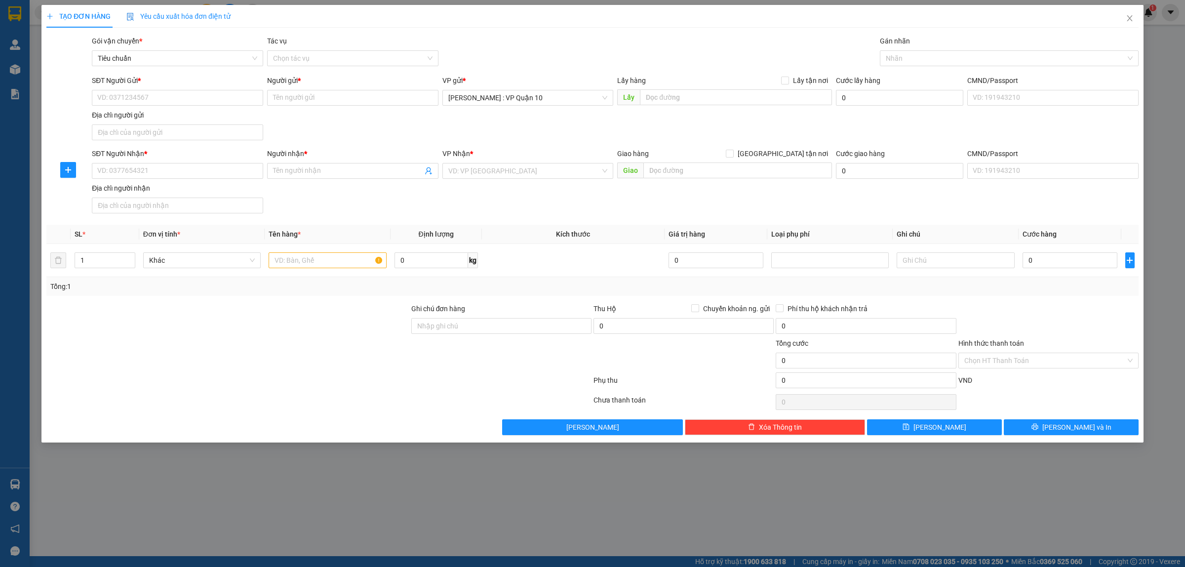
click at [125, 180] on div "SĐT Người Nhận * VD: 0377654321" at bounding box center [177, 165] width 171 height 35
click at [121, 173] on input "SĐT Người Nhận *" at bounding box center [177, 171] width 171 height 16
click at [129, 101] on input "SĐT Người Gửi *" at bounding box center [177, 98] width 171 height 16
type input "0903803140"
click at [107, 120] on div "0903803140 - đỉnh" at bounding box center [178, 118] width 160 height 11
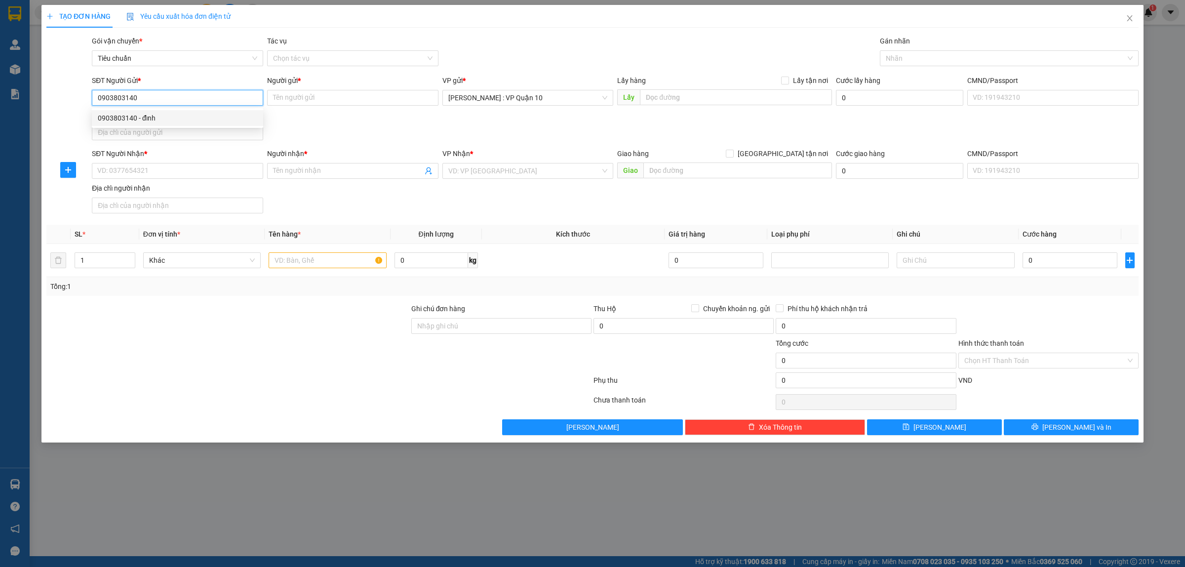
type input "đỉnh"
checkbox input "true"
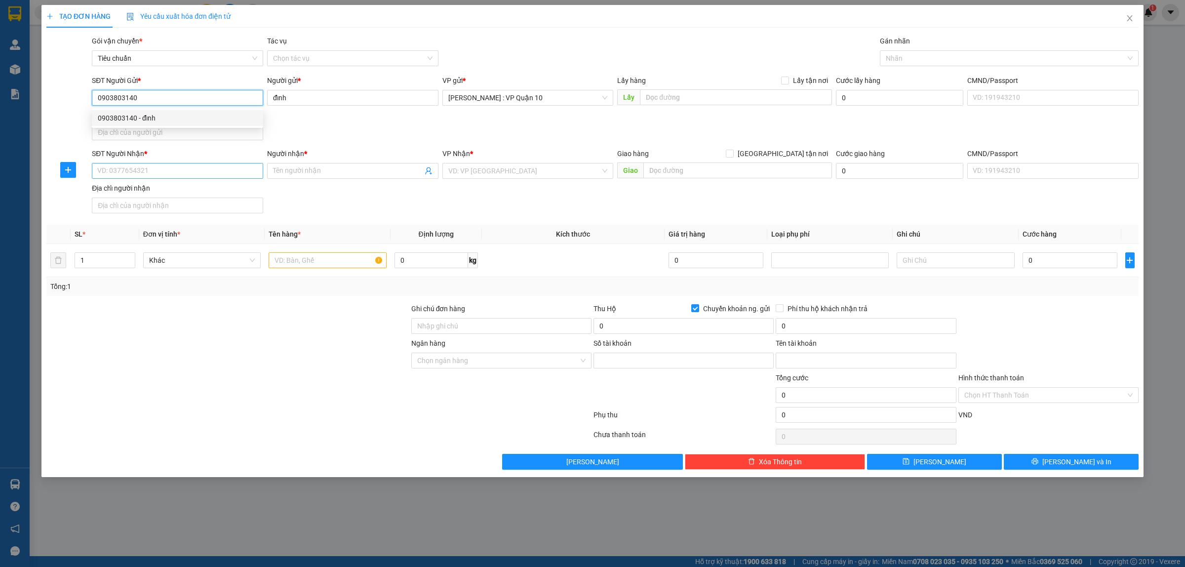
type input "998697"
type input "[PERSON_NAME]"
type input "0903803140"
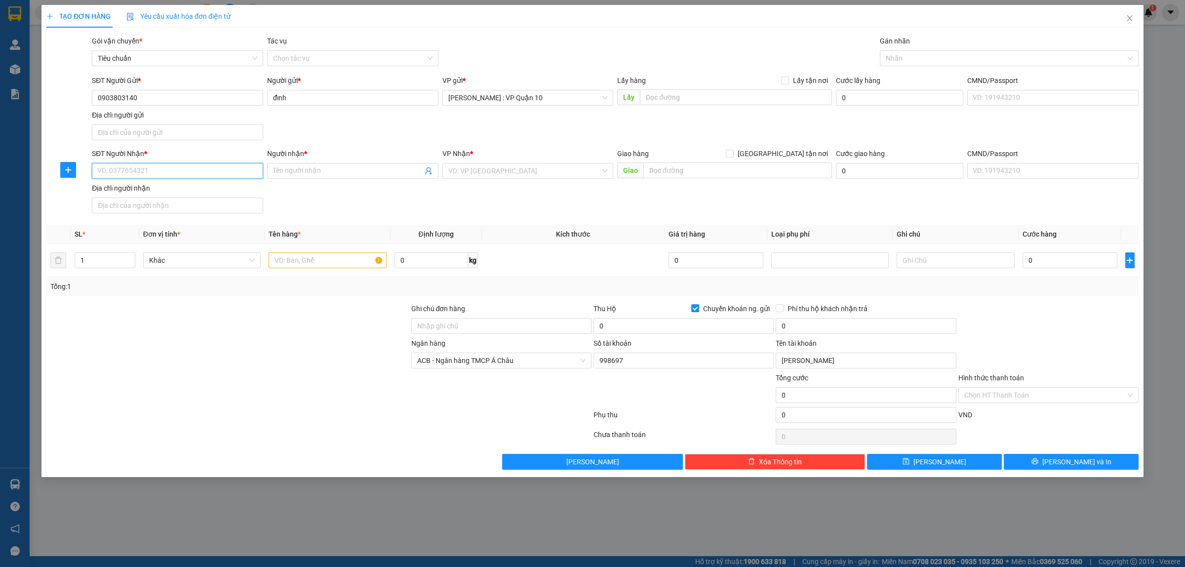
click at [129, 171] on input "SĐT Người Nhận *" at bounding box center [177, 171] width 171 height 16
type input "0972684449"
click at [299, 167] on input "Người nhận *" at bounding box center [348, 170] width 150 height 11
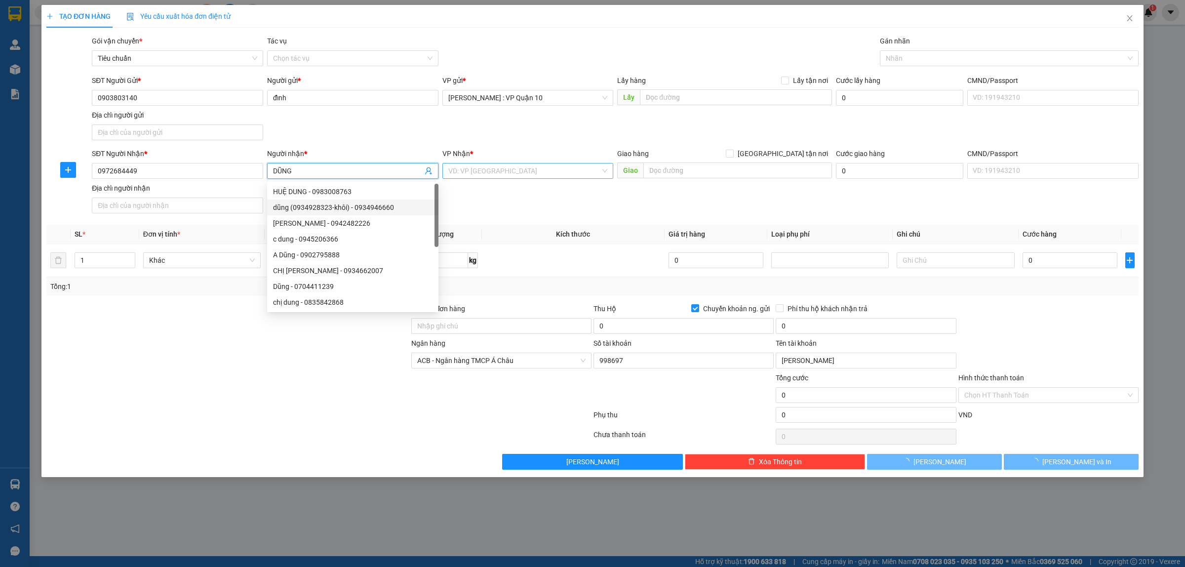
type input "DŨNG"
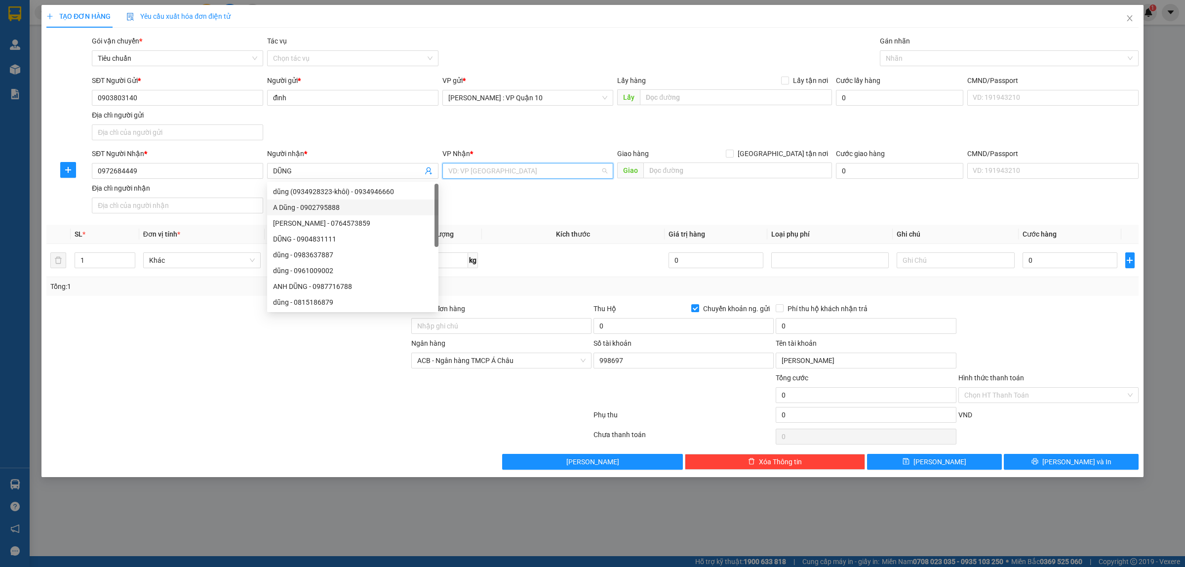
click at [504, 173] on input "search" at bounding box center [524, 170] width 153 height 15
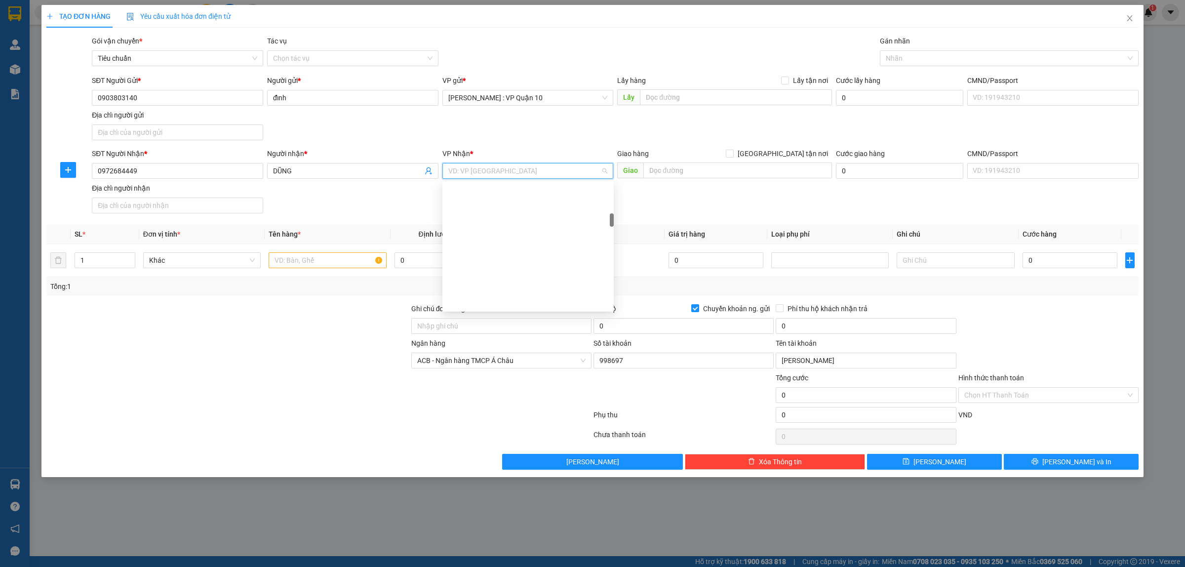
click at [887, 54] on input "Gán nhãn" at bounding box center [887, 58] width 2 height 12
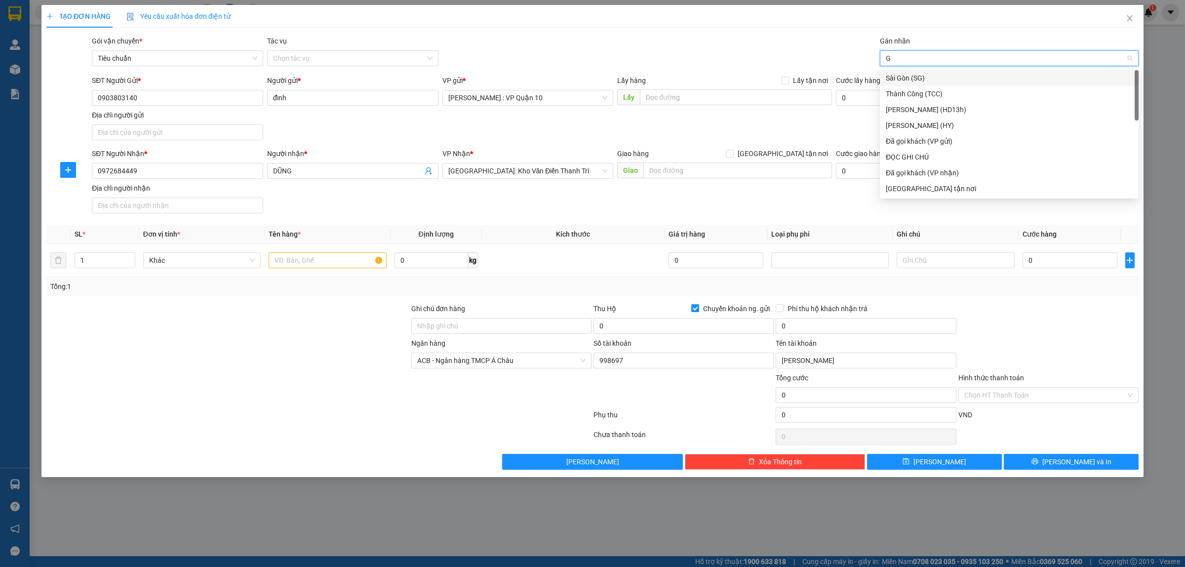
type input "GI"
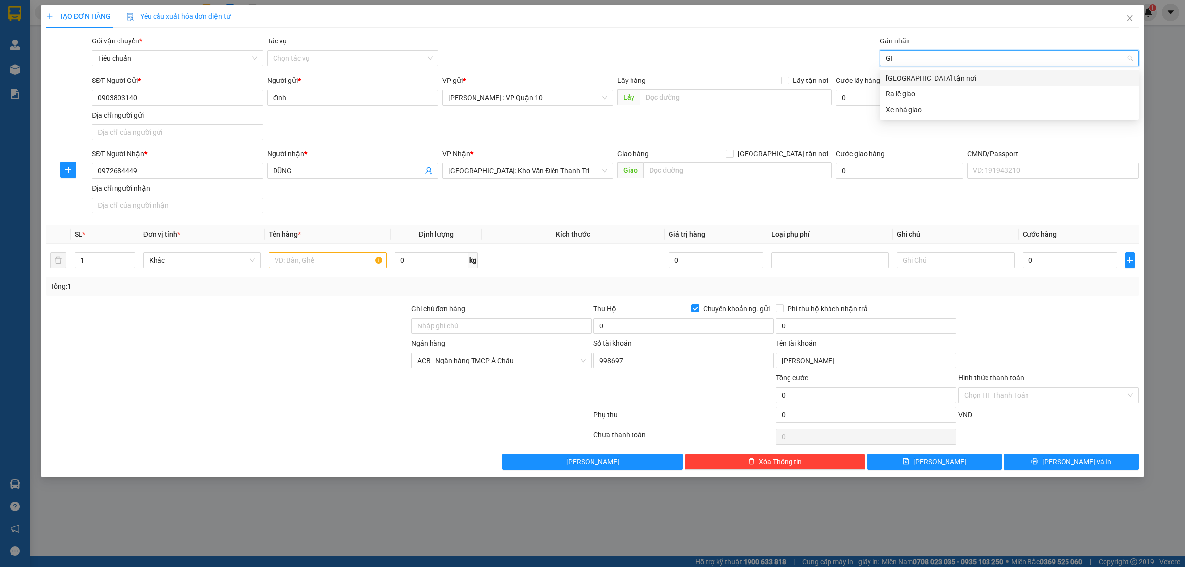
click at [914, 76] on div "[GEOGRAPHIC_DATA] tận nơi" at bounding box center [1009, 78] width 247 height 11
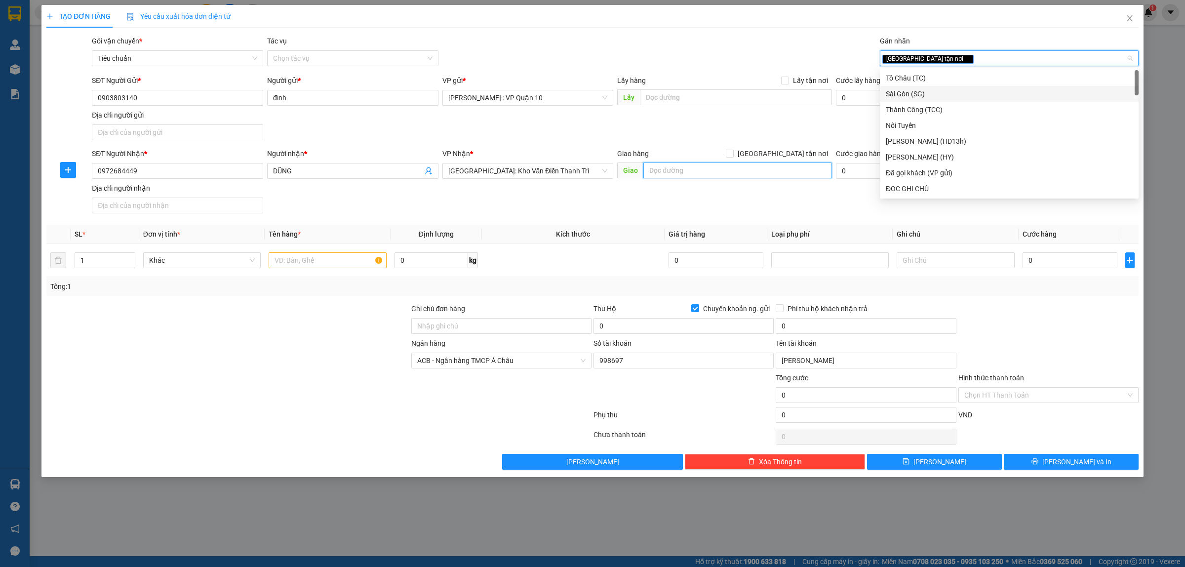
click at [673, 173] on input "text" at bounding box center [738, 170] width 189 height 16
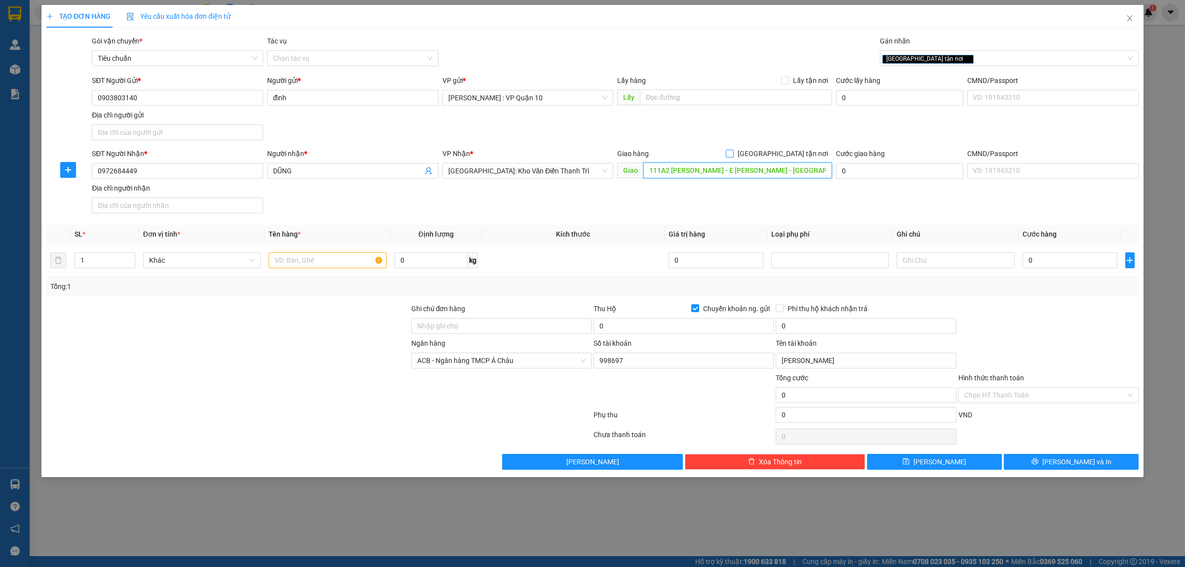
type input "111A2 [PERSON_NAME] - E [PERSON_NAME] - [GEOGRAPHIC_DATA]"
click at [733, 153] on input "[GEOGRAPHIC_DATA] tận nơi" at bounding box center [729, 153] width 7 height 7
checkbox input "true"
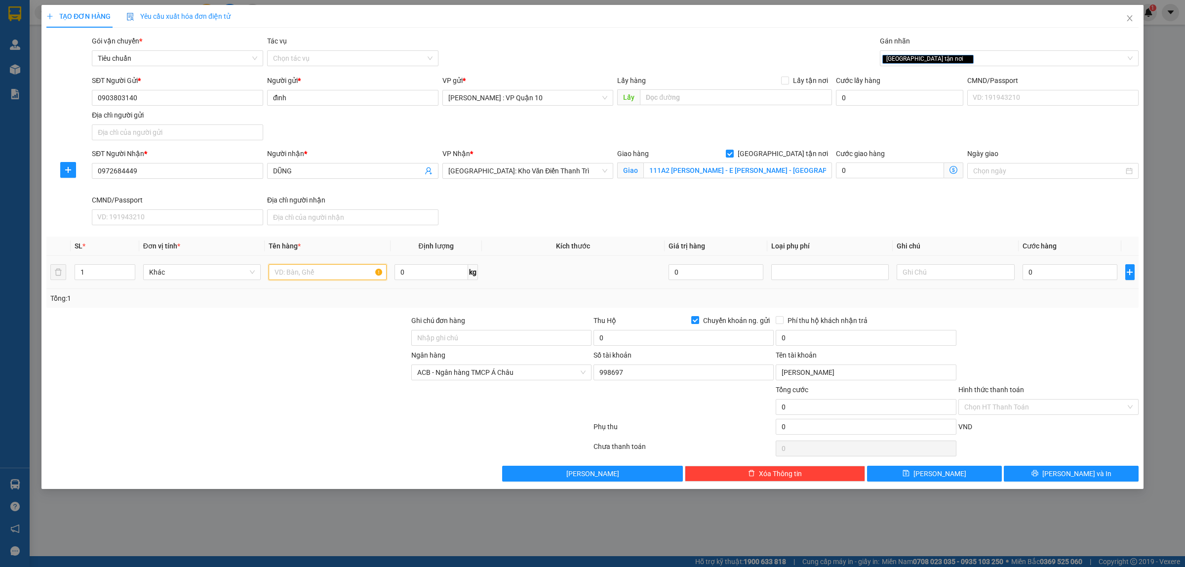
click at [289, 277] on input "text" at bounding box center [328, 272] width 118 height 16
type input "1 KIỆN TỦ BÁNH BAO CÓ BỌC BÌA BÊN NGOÀI"
click at [319, 340] on div at bounding box center [227, 332] width 365 height 35
drag, startPoint x: 451, startPoint y: 333, endPoint x: 470, endPoint y: 341, distance: 20.2
click at [452, 333] on input "Ghi chú đơn hàng" at bounding box center [501, 338] width 180 height 16
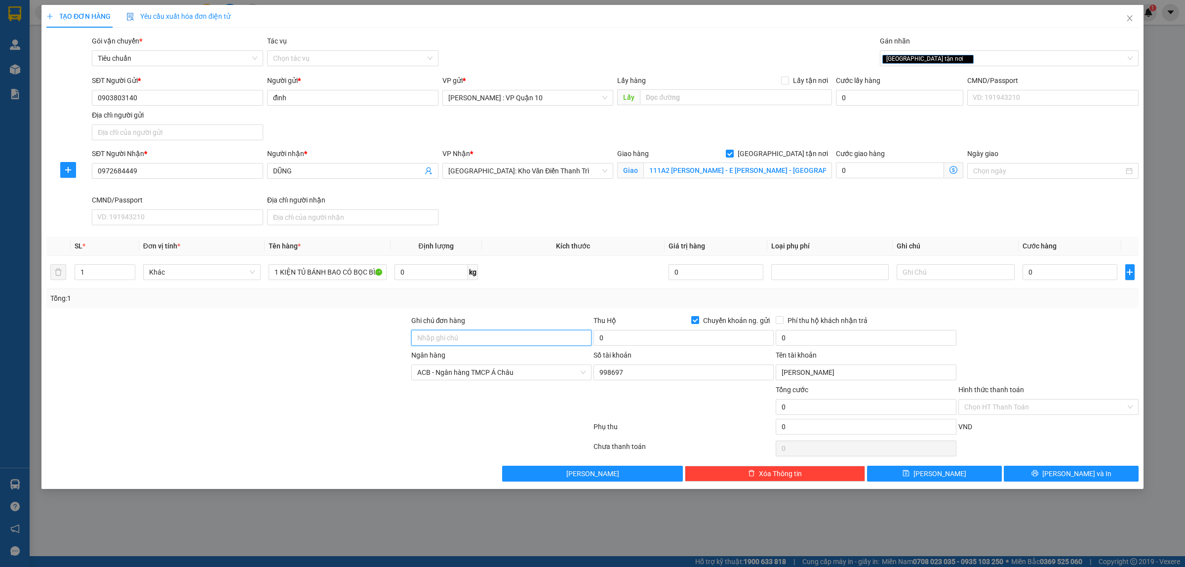
type input "hàng k bao bể vỡ hư hỏng"
click at [322, 410] on div at bounding box center [227, 401] width 365 height 35
click at [1054, 335] on div at bounding box center [1049, 332] width 182 height 35
click at [1047, 268] on input "0" at bounding box center [1070, 272] width 95 height 16
type input "6+0"
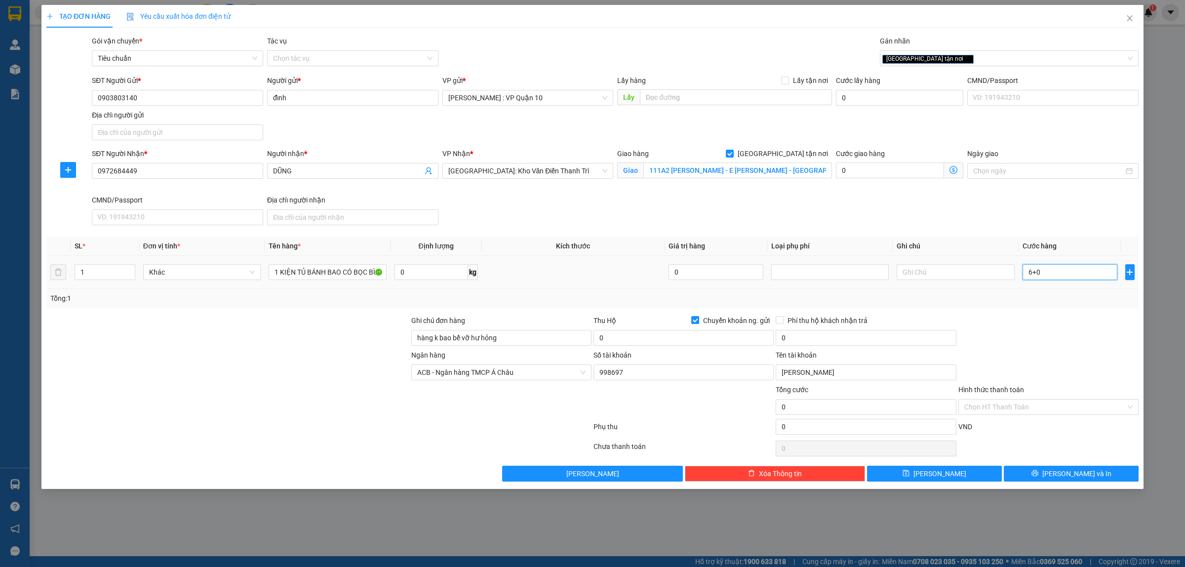
type input "0"
type input "60"
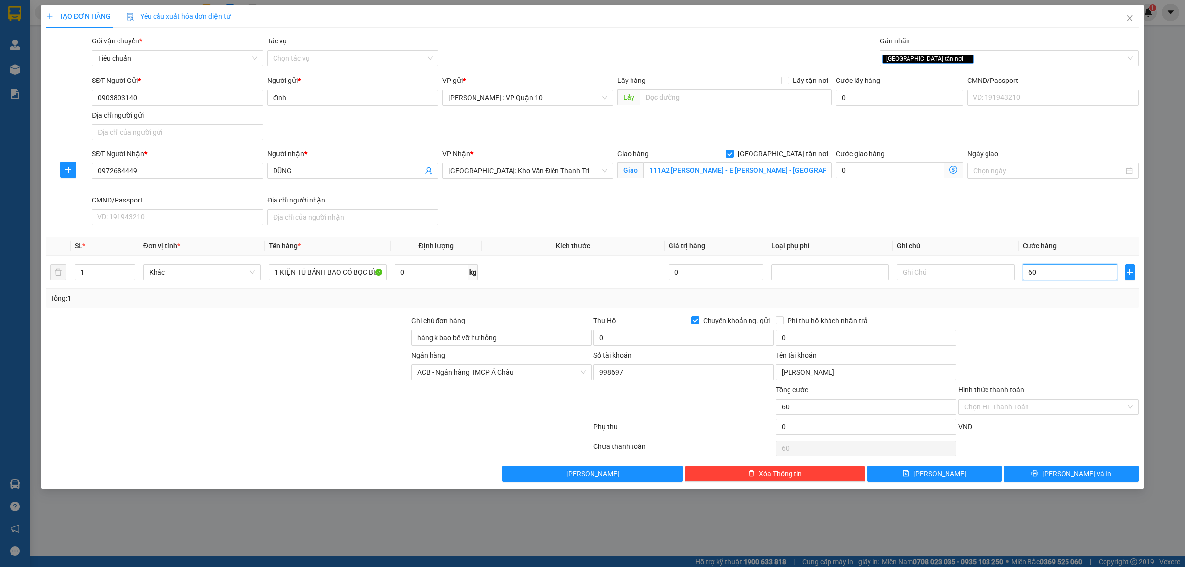
type input "650"
type input "6.500"
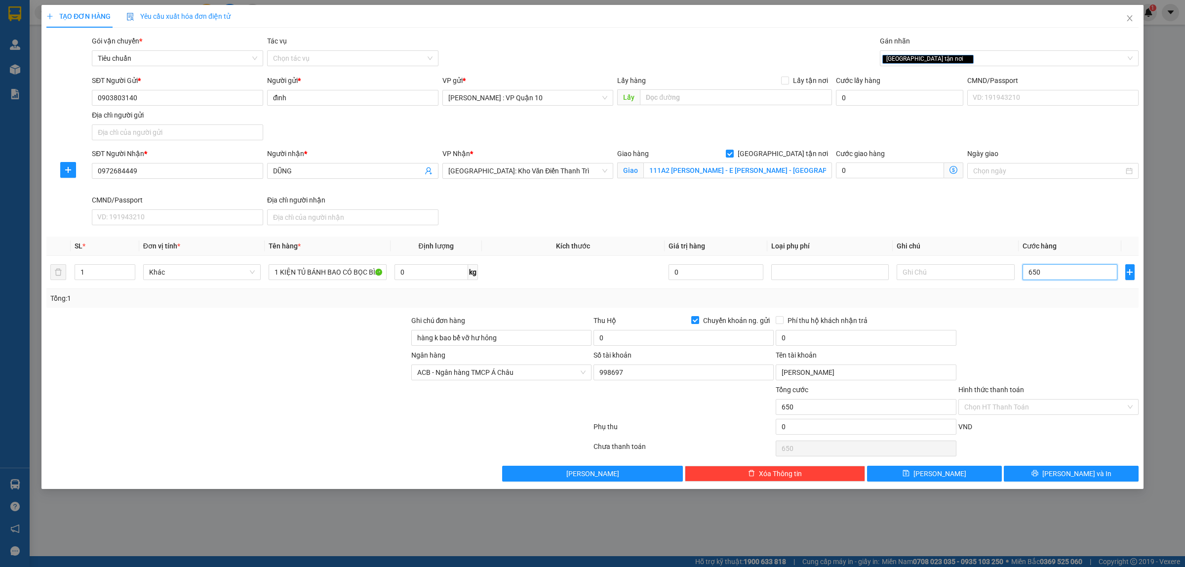
type input "6.500"
type input "65.000"
type input "650.000"
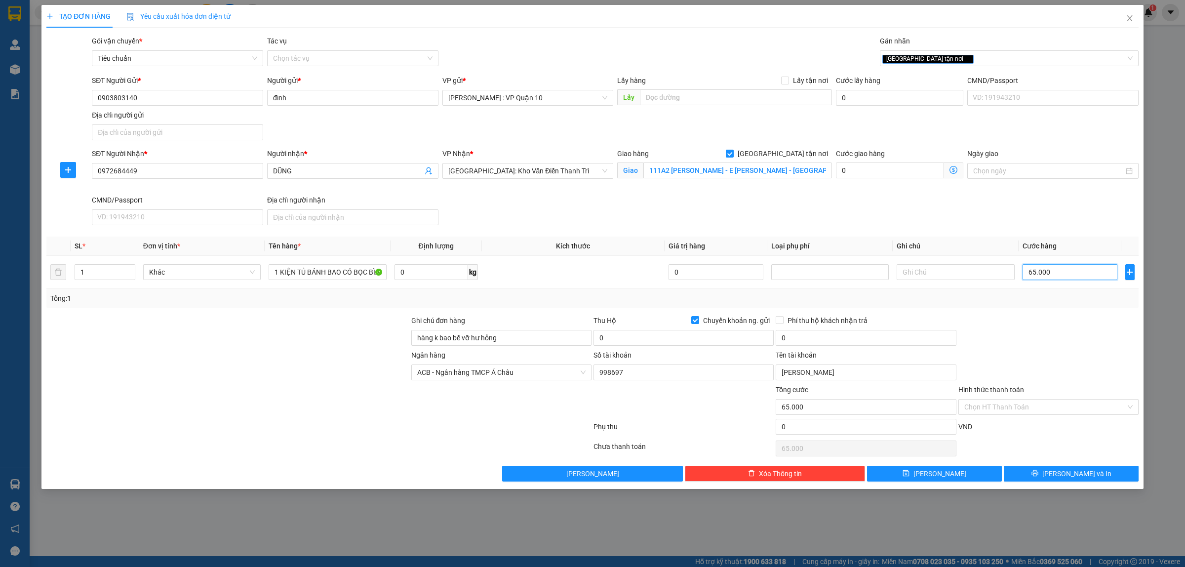
type input "650.000"
type input "6.500.000"
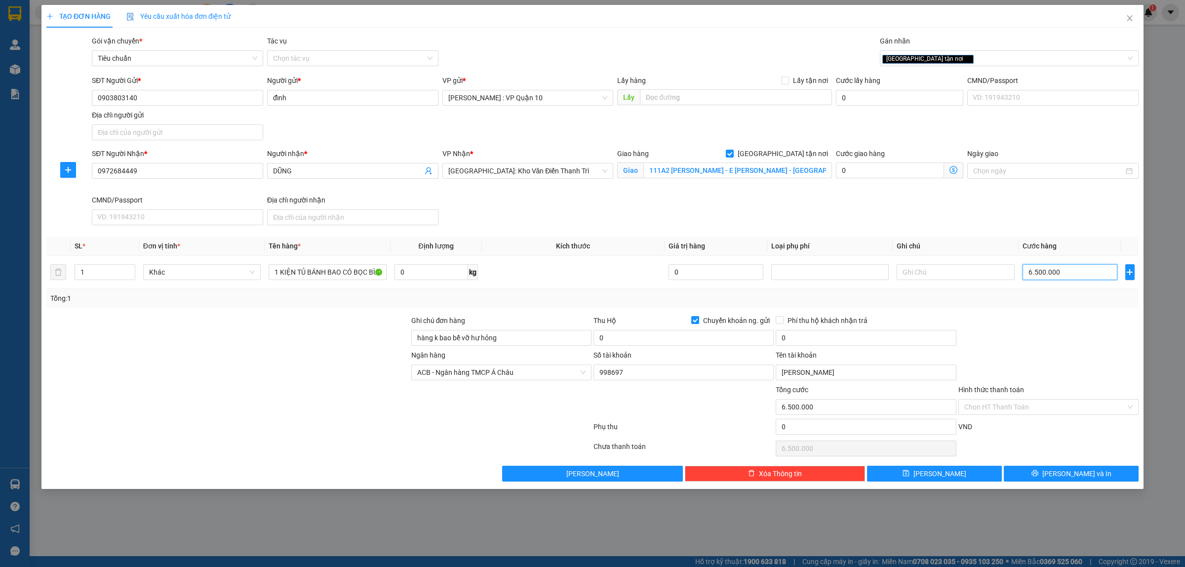
type input "650.000"
click at [1050, 472] on button "[PERSON_NAME] và In" at bounding box center [1071, 474] width 135 height 16
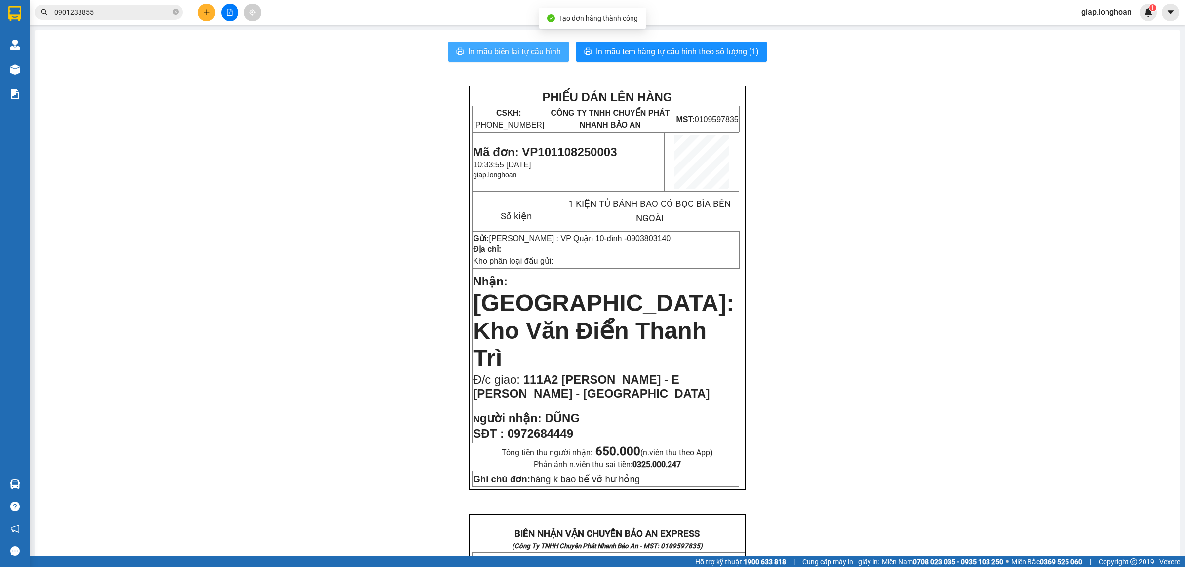
click at [500, 45] on span "In mẫu biên lai tự cấu hình" at bounding box center [514, 51] width 93 height 12
click at [895, 324] on div "PHIẾU DÁN LÊN HÀNG CSKH: [PHONE_NUMBER] CÔNG TY TNHH CHUYỂN PHÁT NHANH BẢO AN M…" at bounding box center [607, 549] width 1121 height 926
click at [637, 48] on span "In mẫu tem hàng tự cấu hình theo số lượng (1)" at bounding box center [677, 51] width 163 height 12
